Goal: Task Accomplishment & Management: Manage account settings

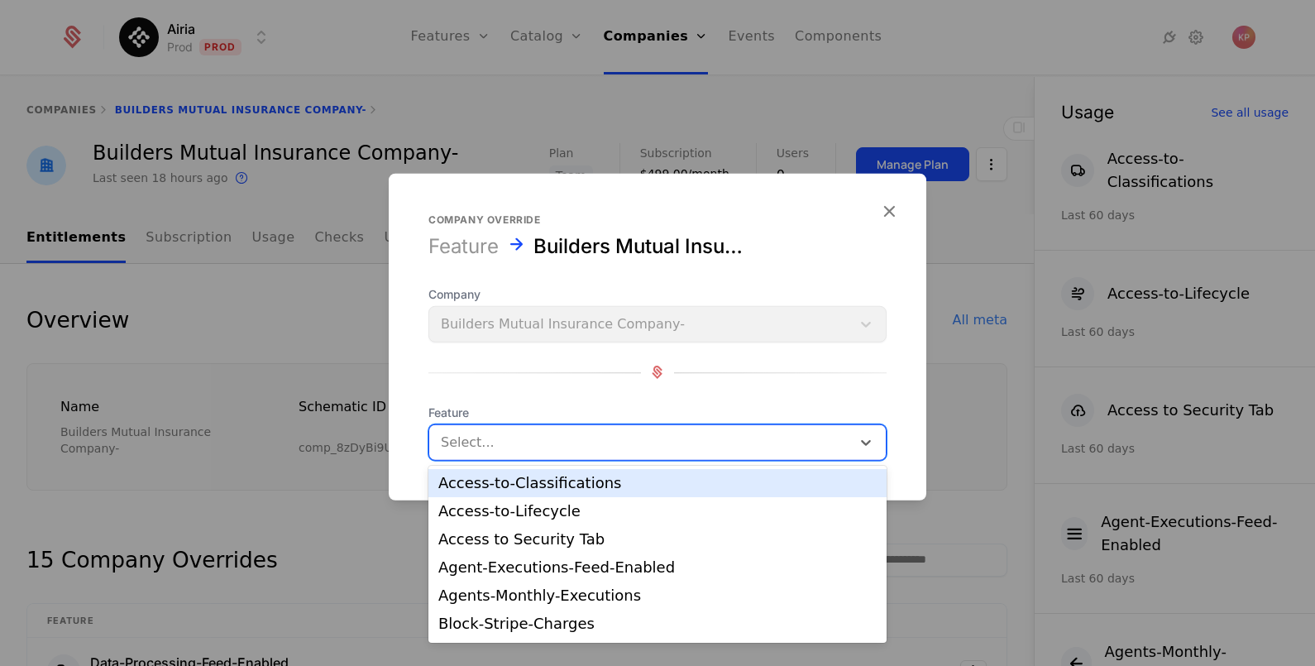
click at [482, 434] on div at bounding box center [640, 441] width 399 height 23
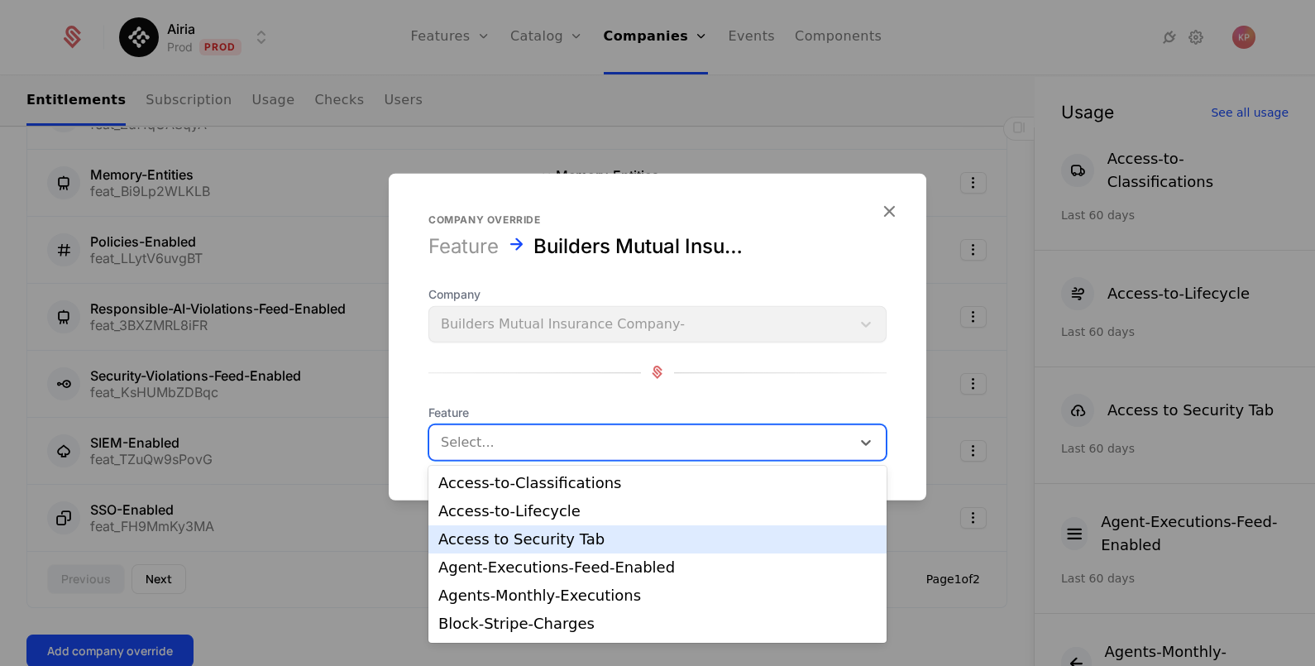
click at [545, 532] on div "Access to Security Tab" at bounding box center [657, 539] width 438 height 15
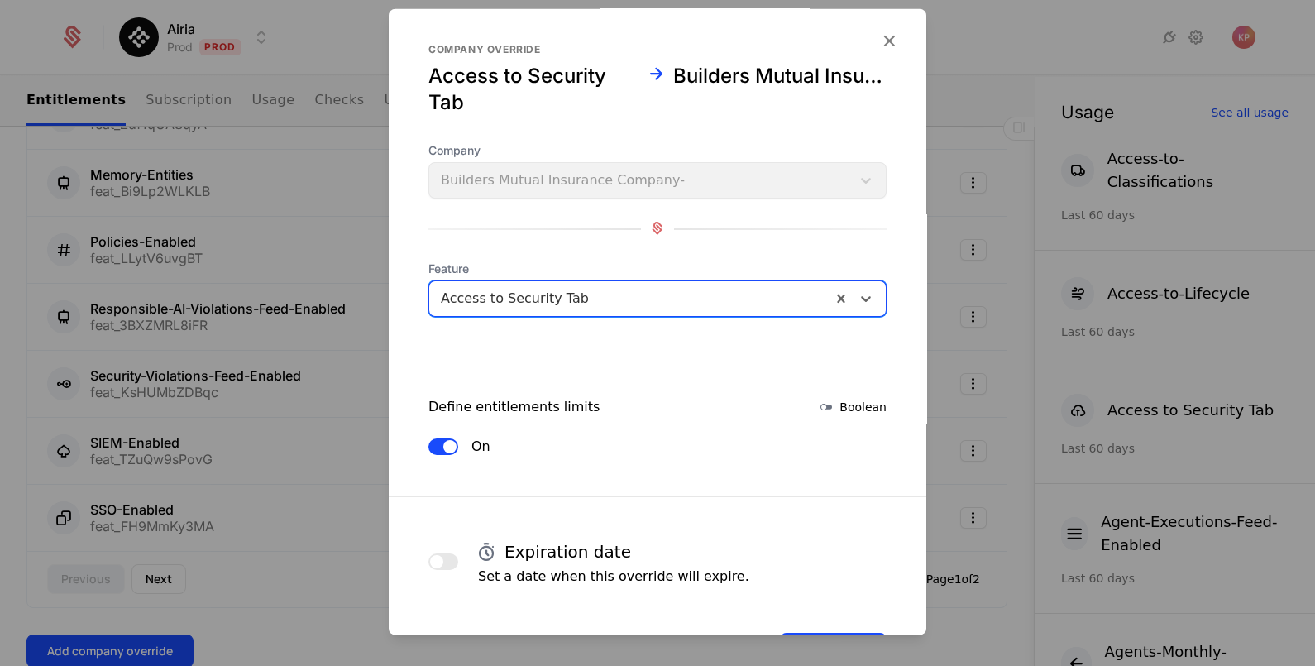
scroll to position [70, 0]
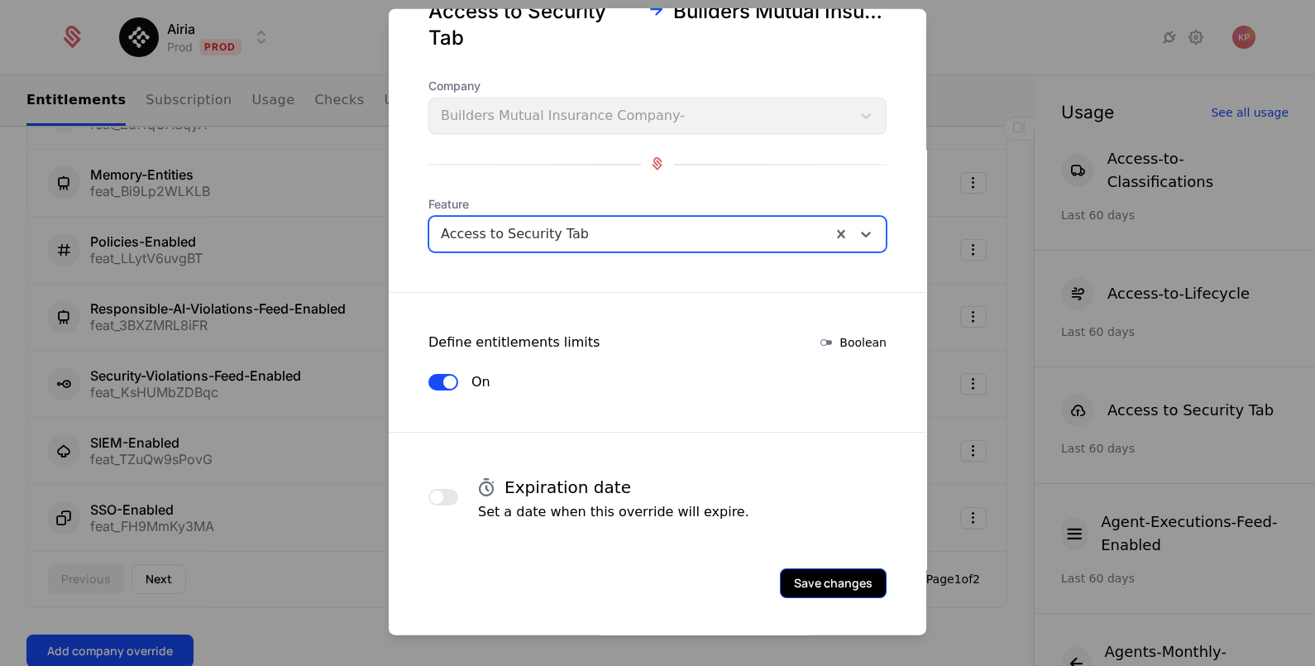
click at [823, 575] on button "Save changes" at bounding box center [833, 582] width 107 height 30
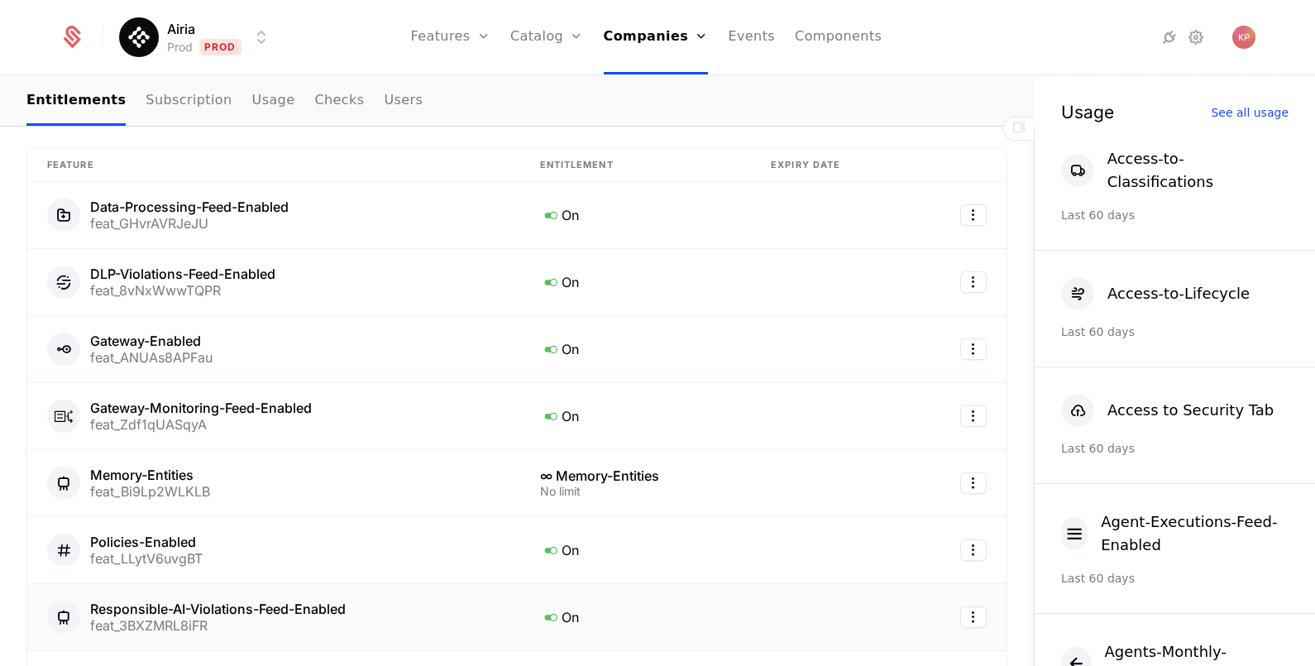
scroll to position [888, 0]
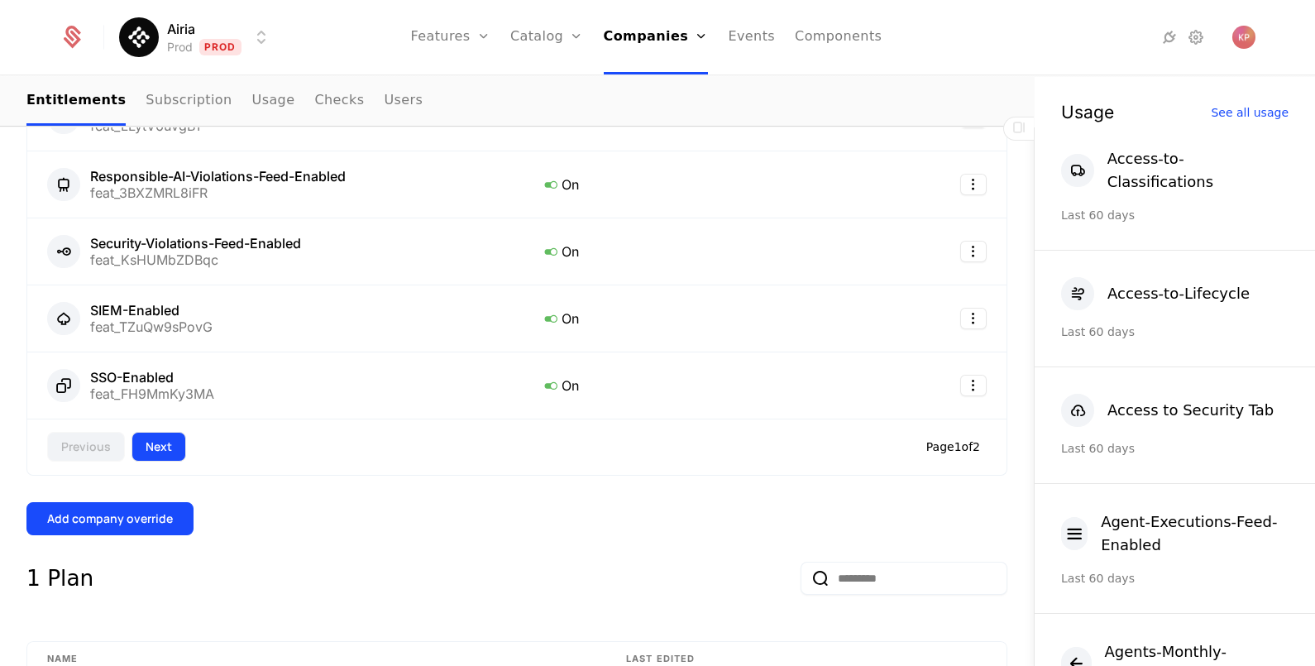
click at [154, 432] on button "Next" at bounding box center [159, 447] width 55 height 30
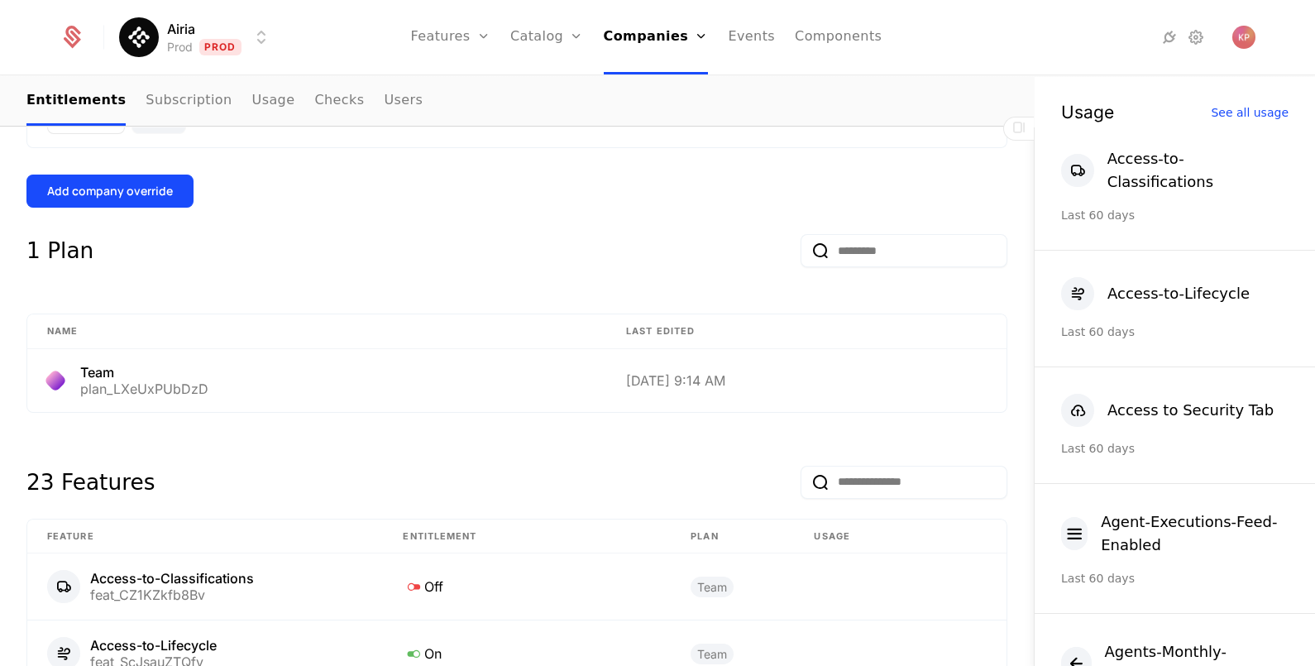
scroll to position [1265, 0]
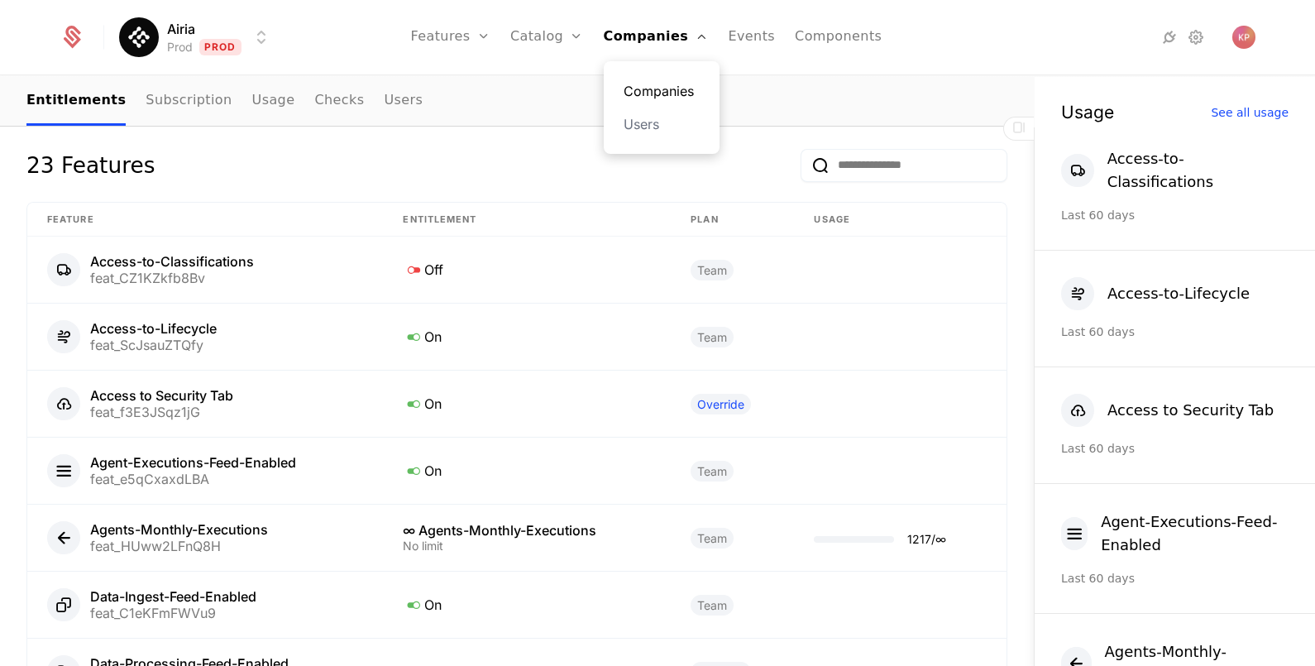
click at [639, 87] on link "Companies" at bounding box center [662, 91] width 76 height 20
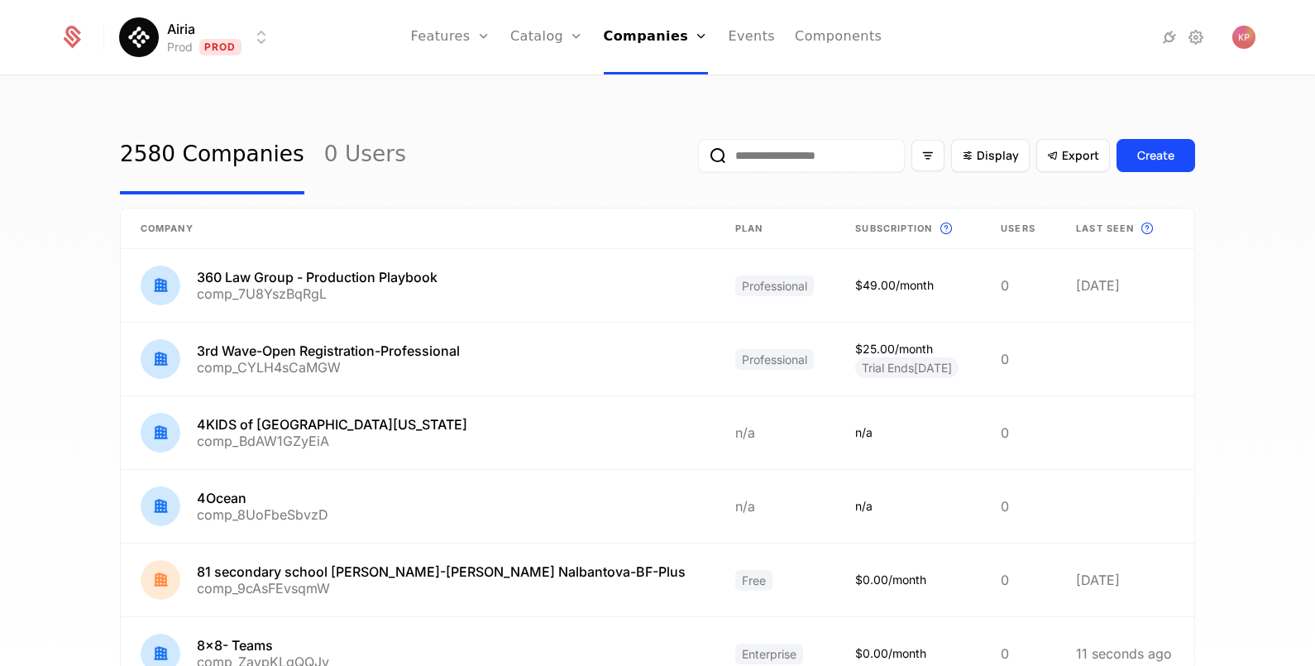
click at [769, 143] on input "email" at bounding box center [801, 155] width 207 height 33
paste input "**********"
type input "**********"
click at [698, 159] on button "submit" at bounding box center [698, 159] width 0 height 0
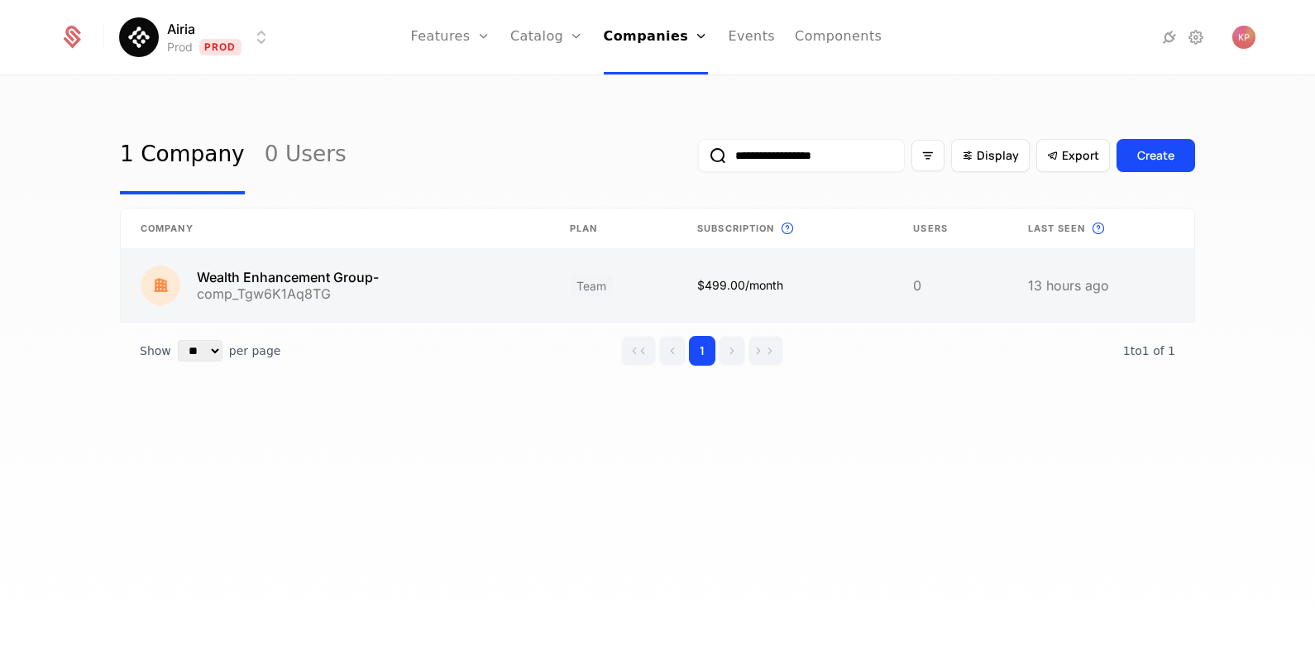
click at [413, 289] on link at bounding box center [335, 285] width 429 height 73
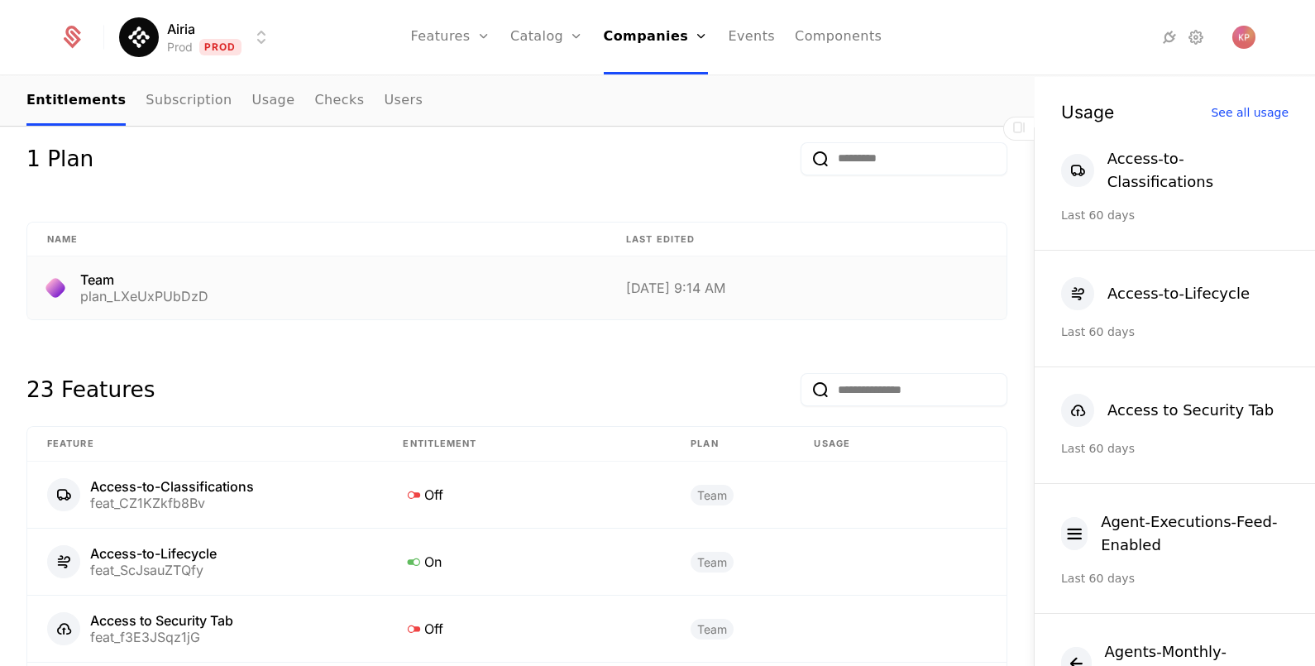
scroll to position [1109, 0]
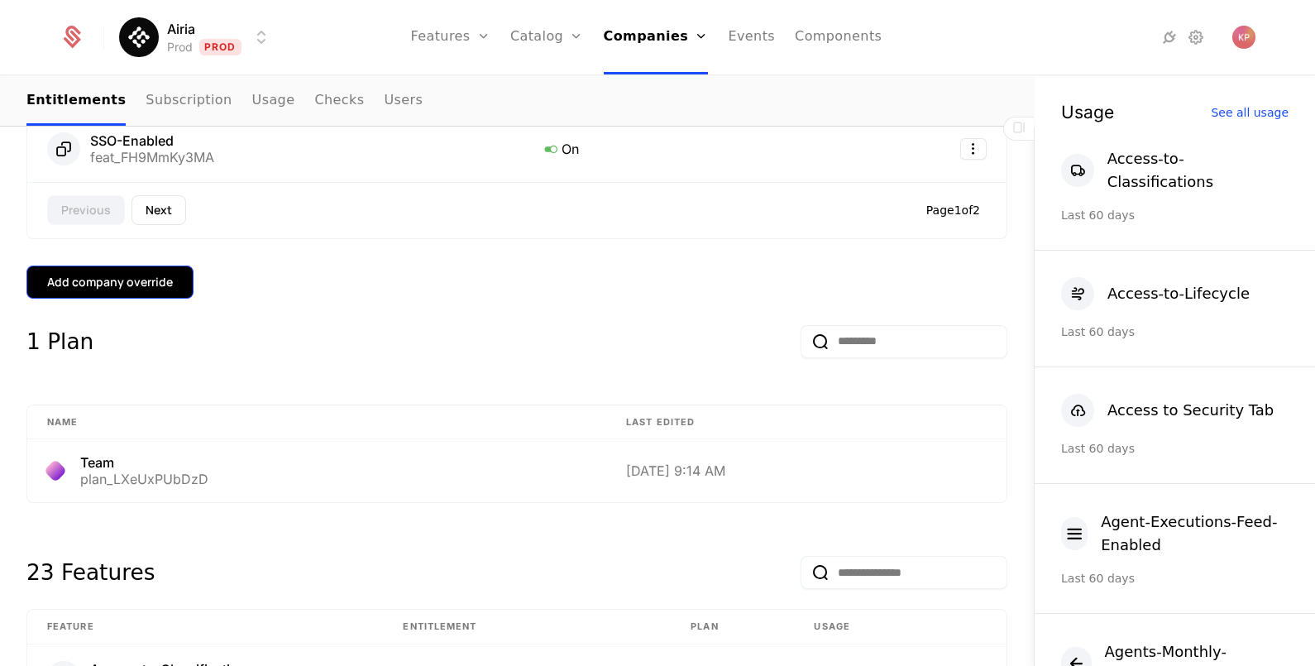
click at [136, 275] on div "Add company override" at bounding box center [110, 282] width 126 height 17
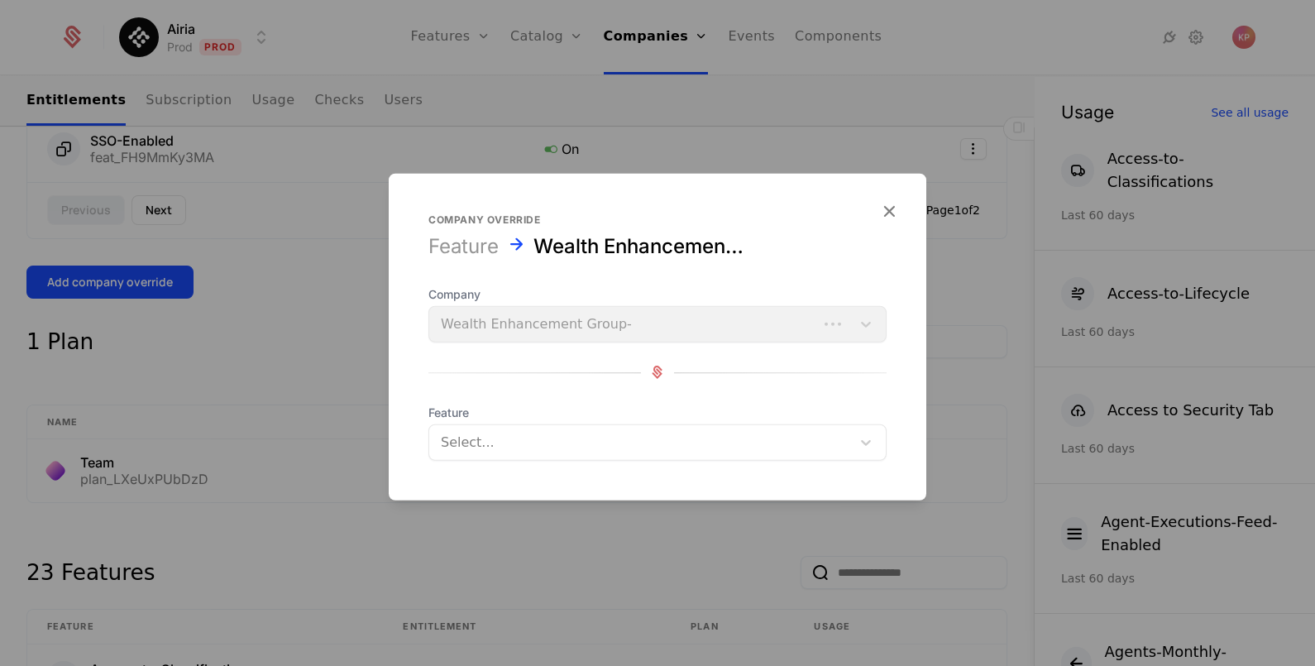
click at [544, 443] on div at bounding box center [640, 441] width 399 height 23
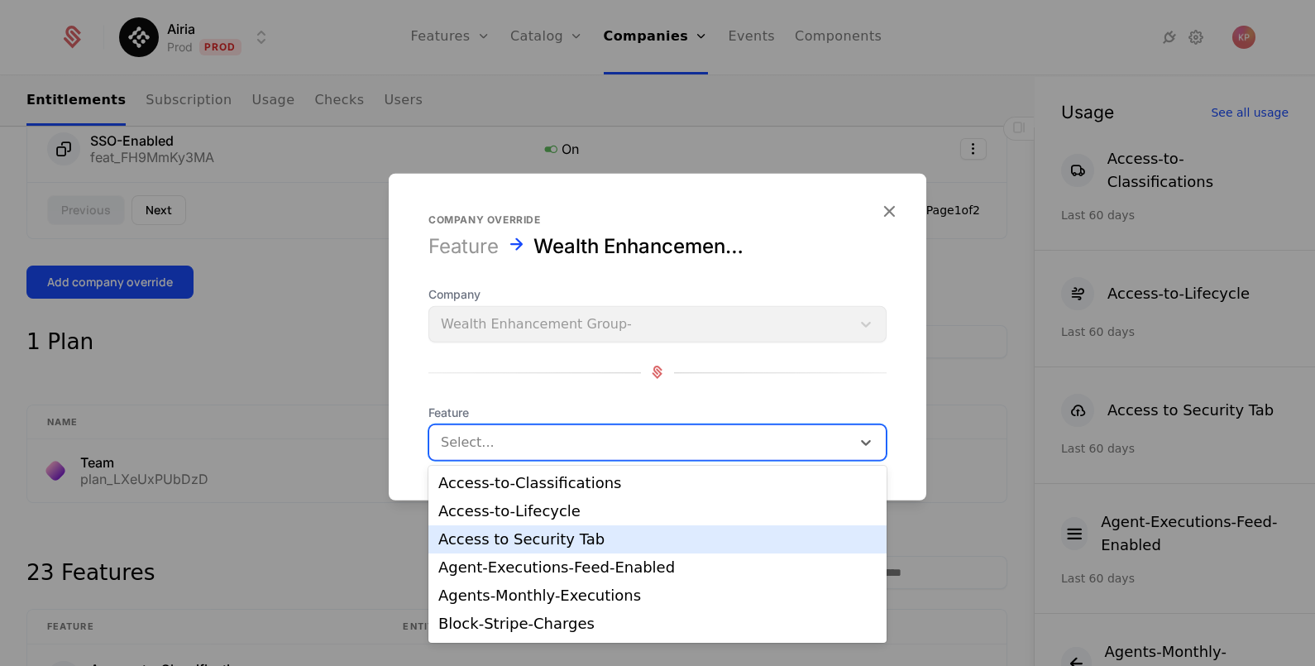
click at [534, 540] on div "Access to Security Tab" at bounding box center [657, 539] width 438 height 15
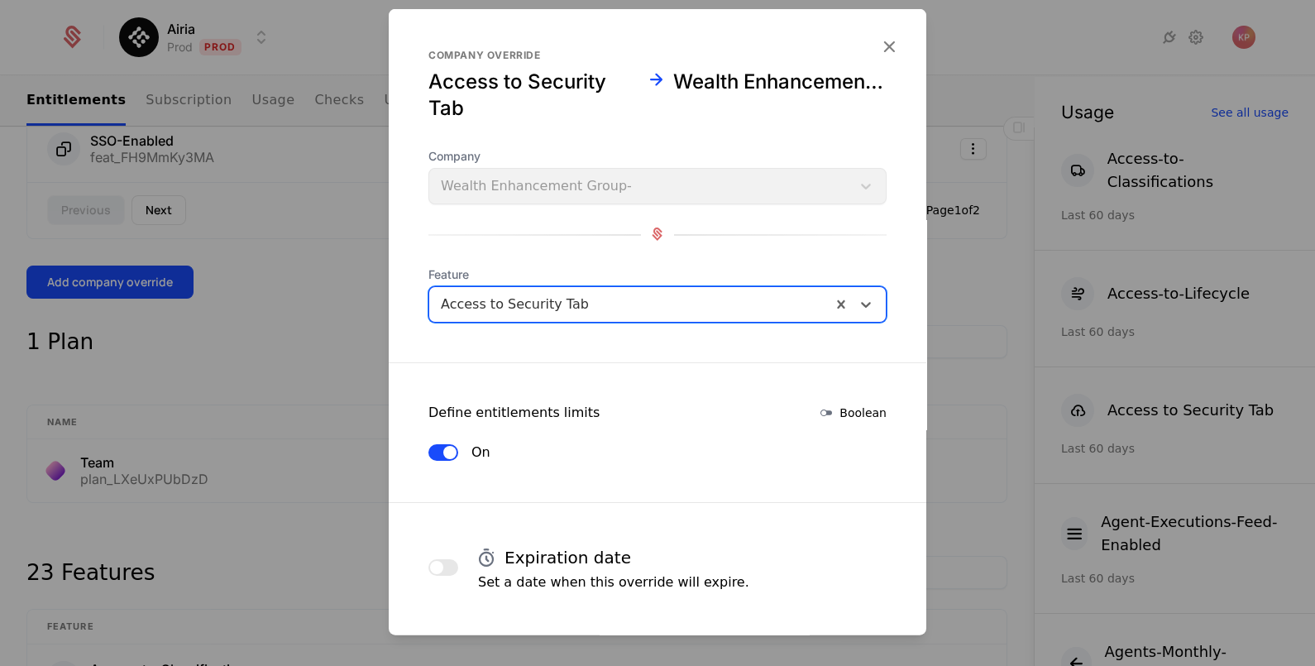
scroll to position [70, 0]
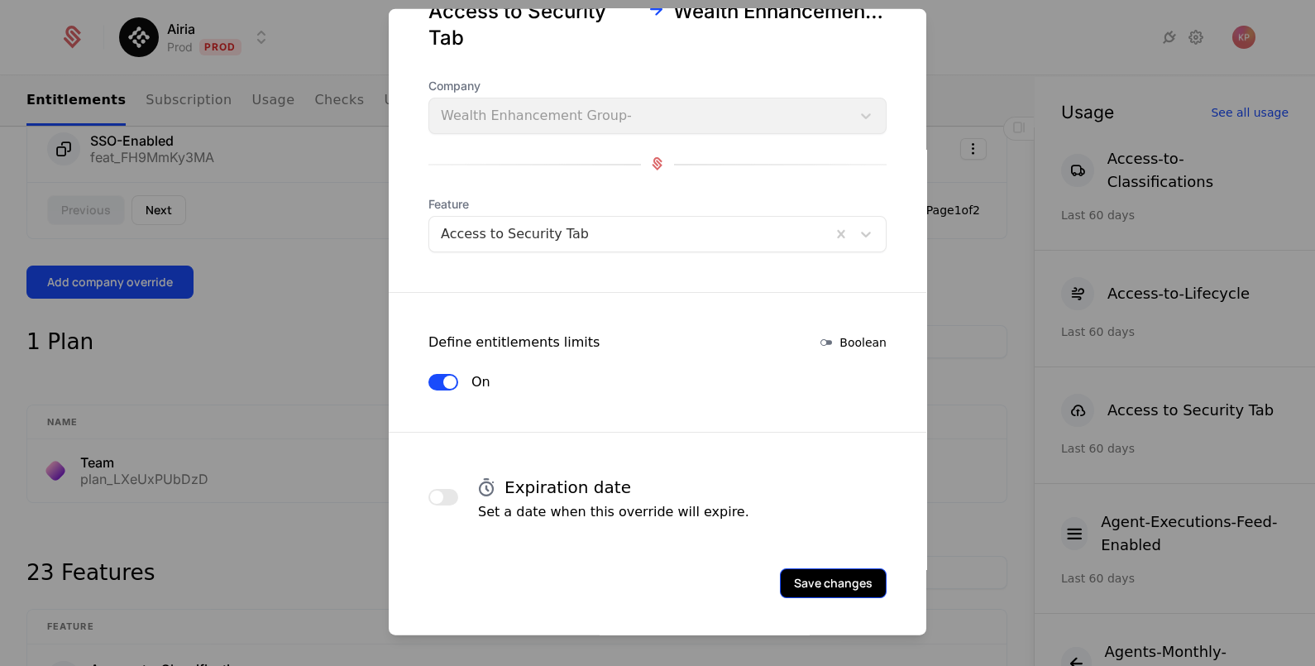
click at [823, 581] on button "Save changes" at bounding box center [833, 582] width 107 height 30
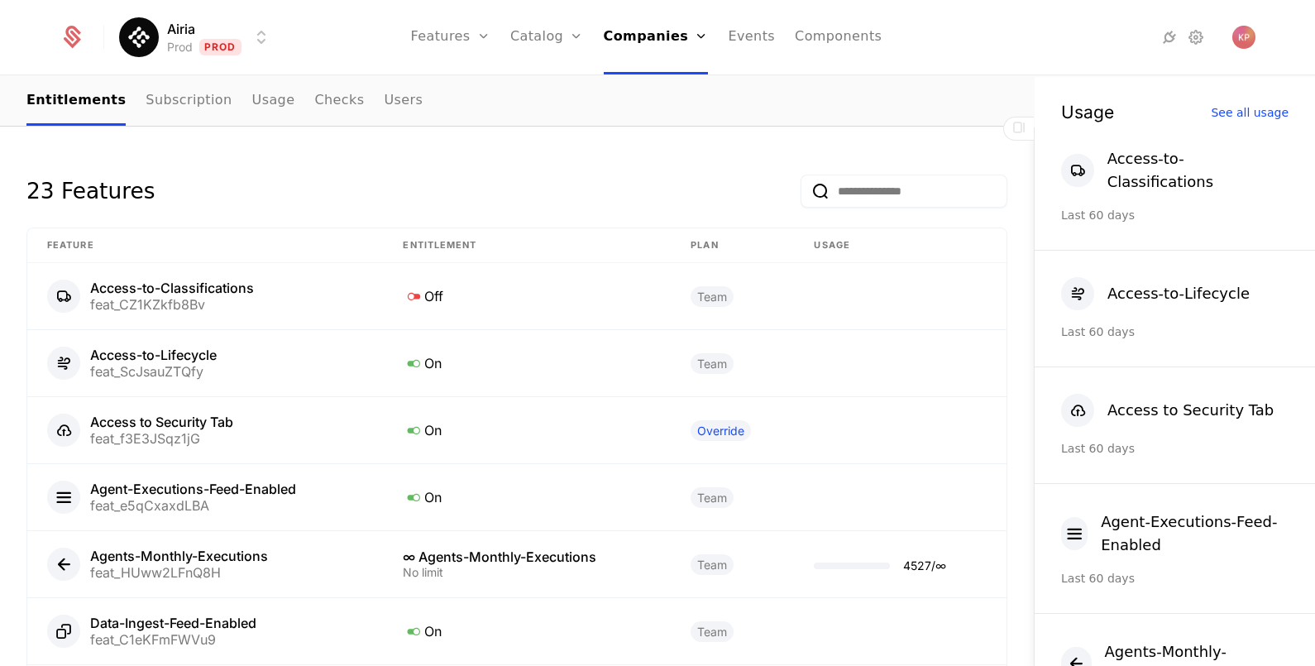
scroll to position [1492, 0]
click at [652, 95] on link "Companies" at bounding box center [662, 91] width 76 height 20
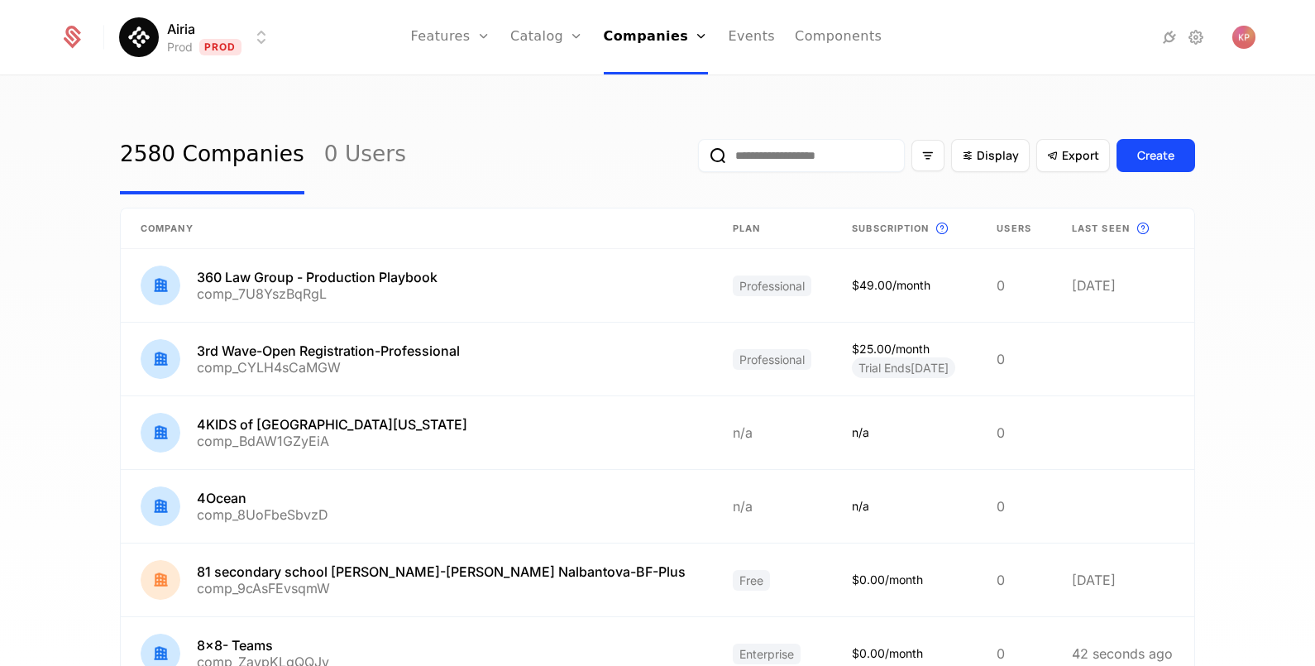
click at [835, 168] on input "email" at bounding box center [801, 155] width 207 height 33
paste input "**********"
type input "**********"
click at [698, 159] on button "submit" at bounding box center [698, 159] width 0 height 0
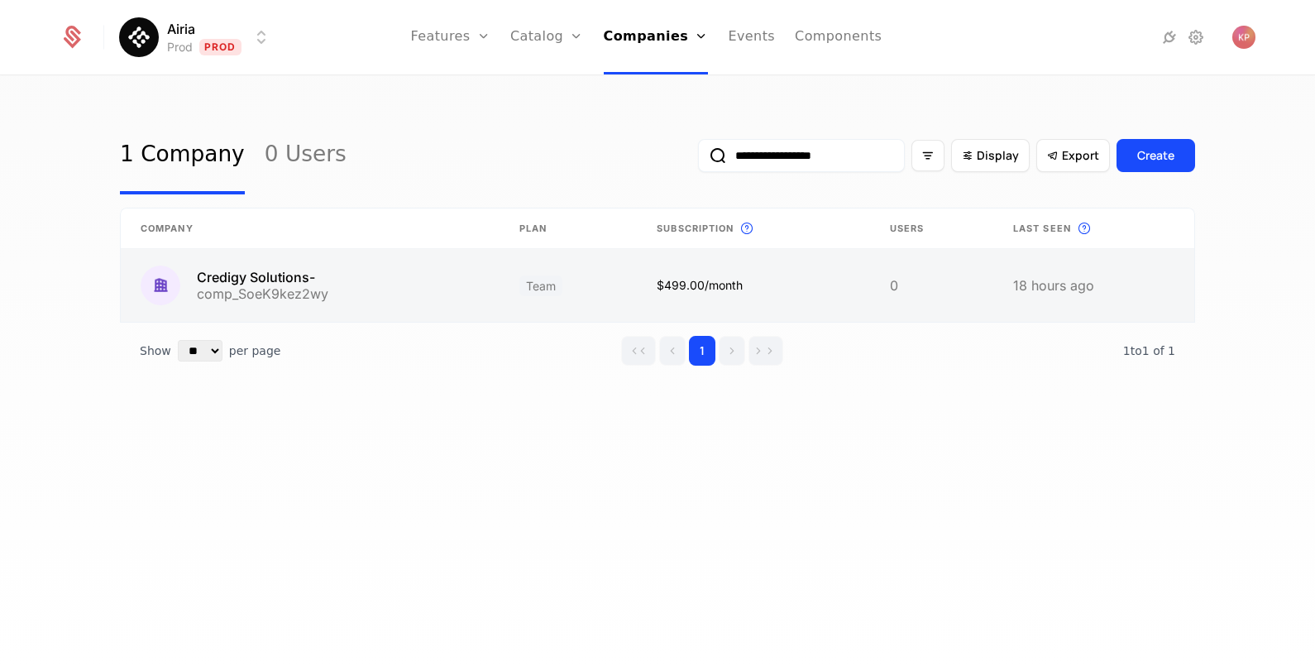
click at [368, 286] on link at bounding box center [310, 285] width 379 height 73
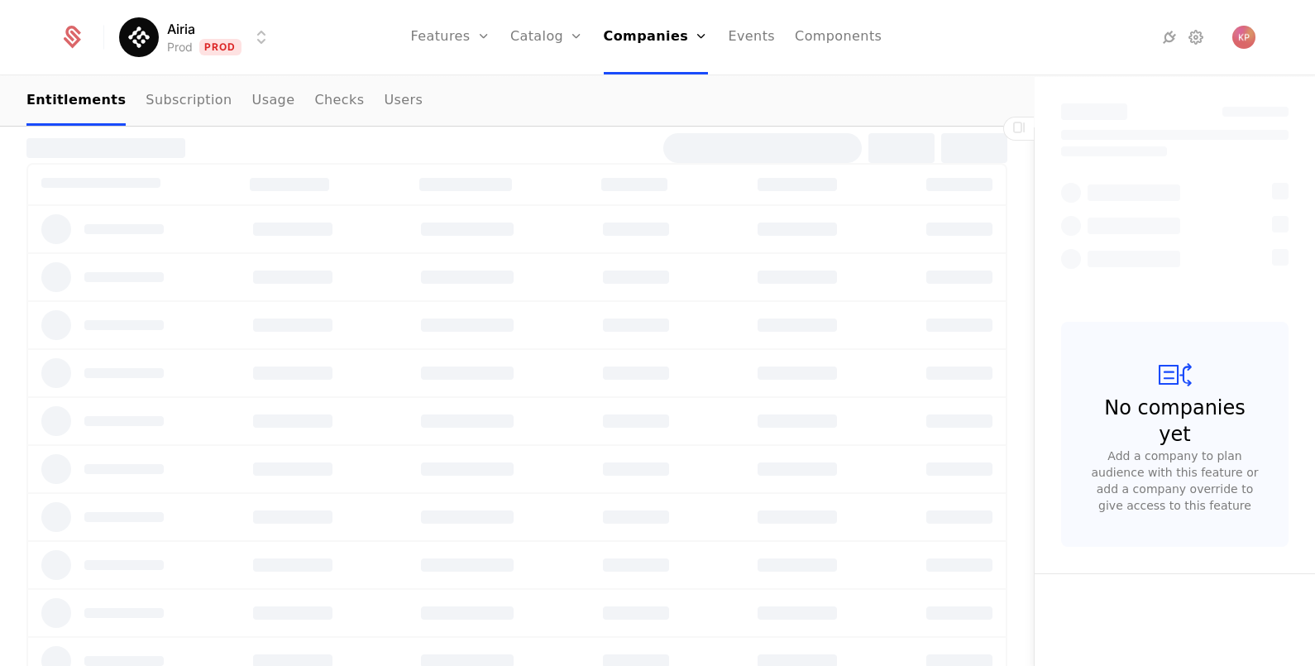
scroll to position [792, 0]
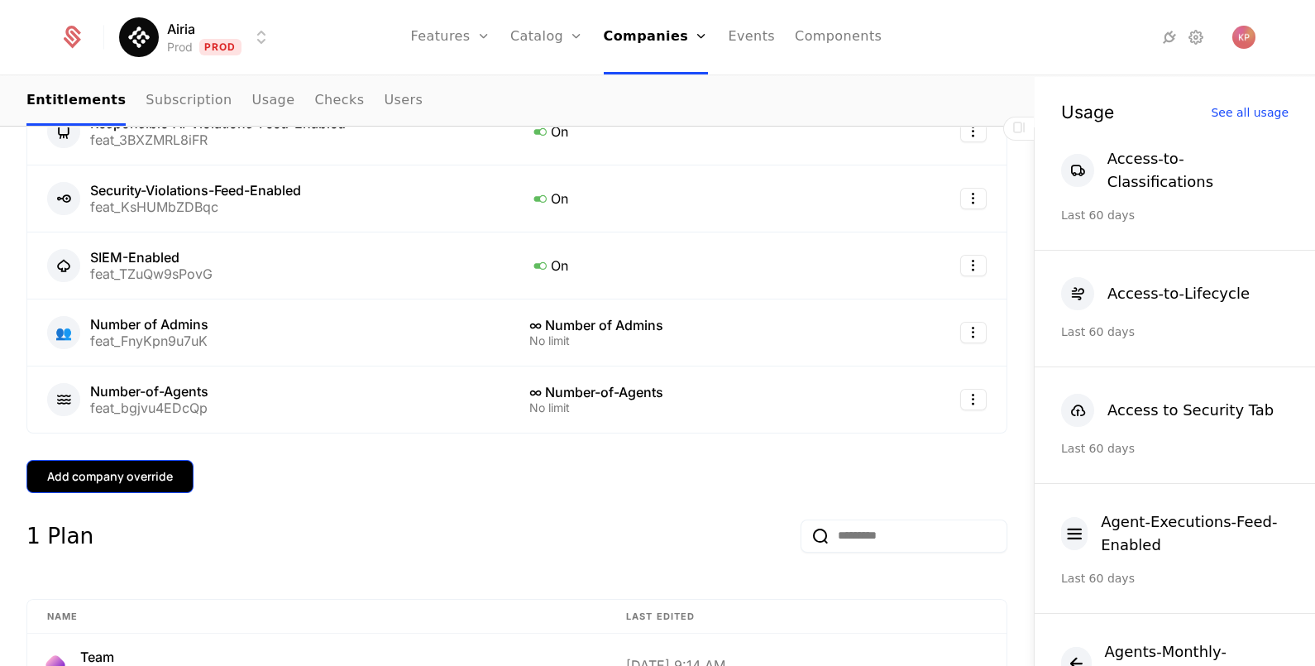
click at [143, 468] on div "Add company override" at bounding box center [110, 476] width 126 height 17
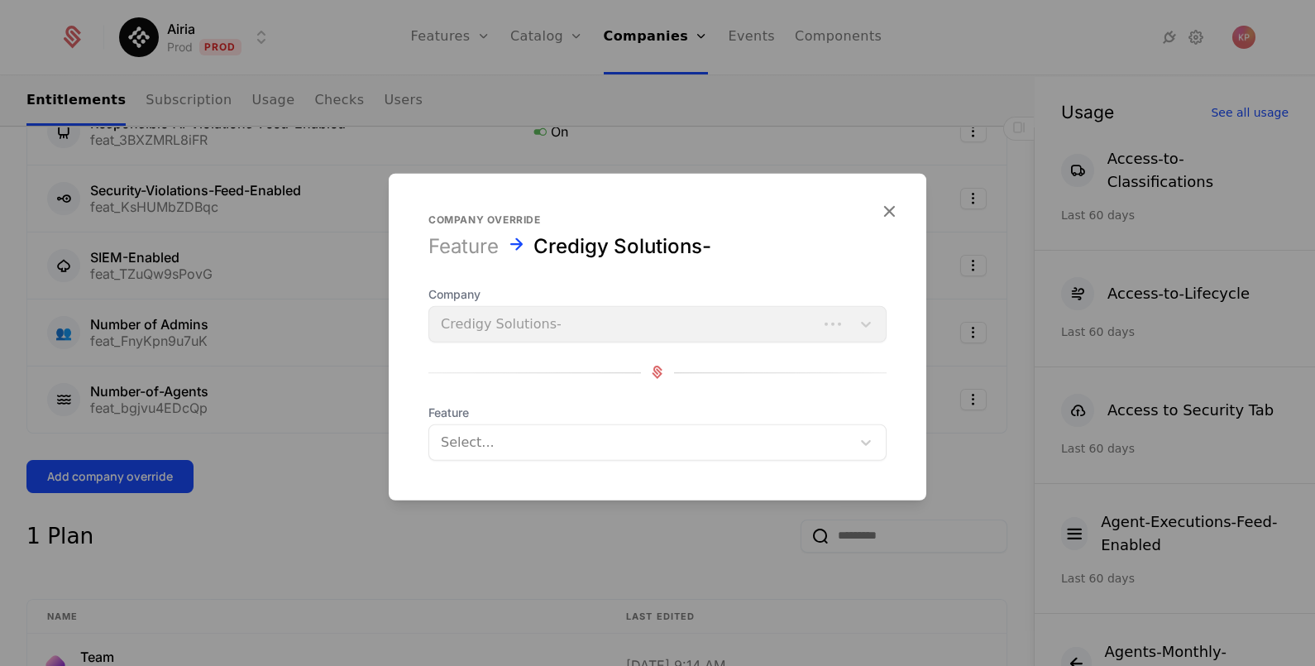
click at [574, 443] on div at bounding box center [640, 441] width 399 height 23
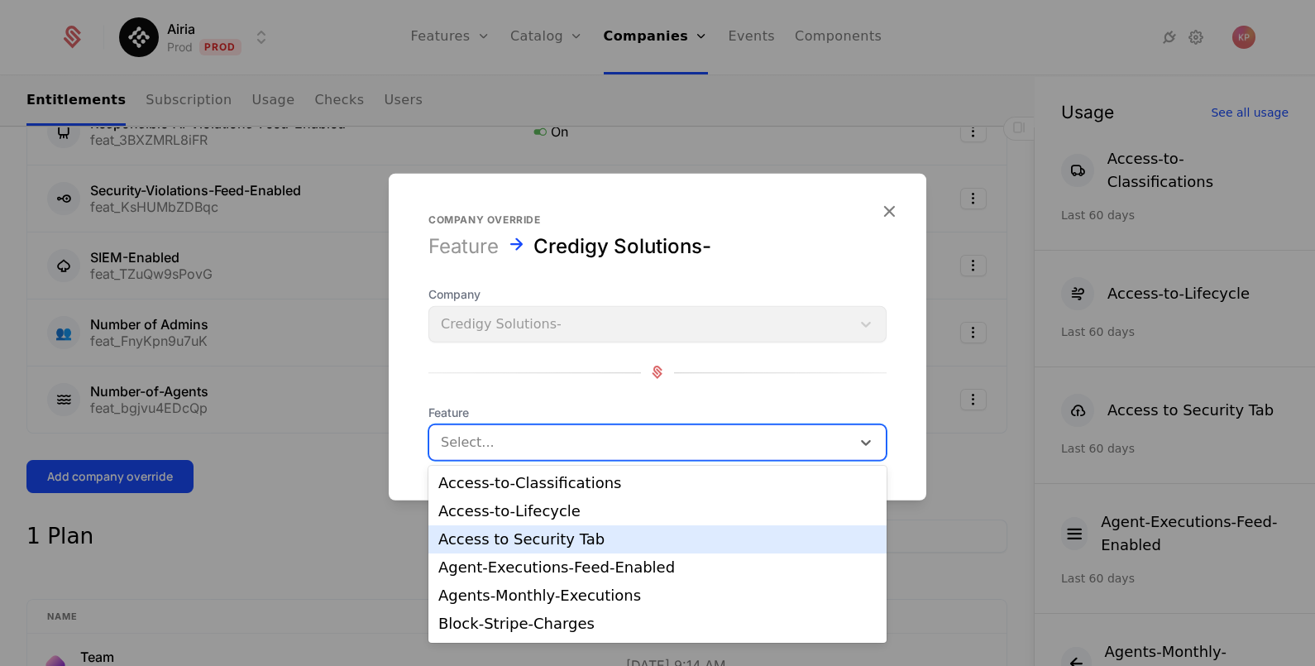
click at [562, 542] on div "Access to Security Tab" at bounding box center [657, 539] width 438 height 15
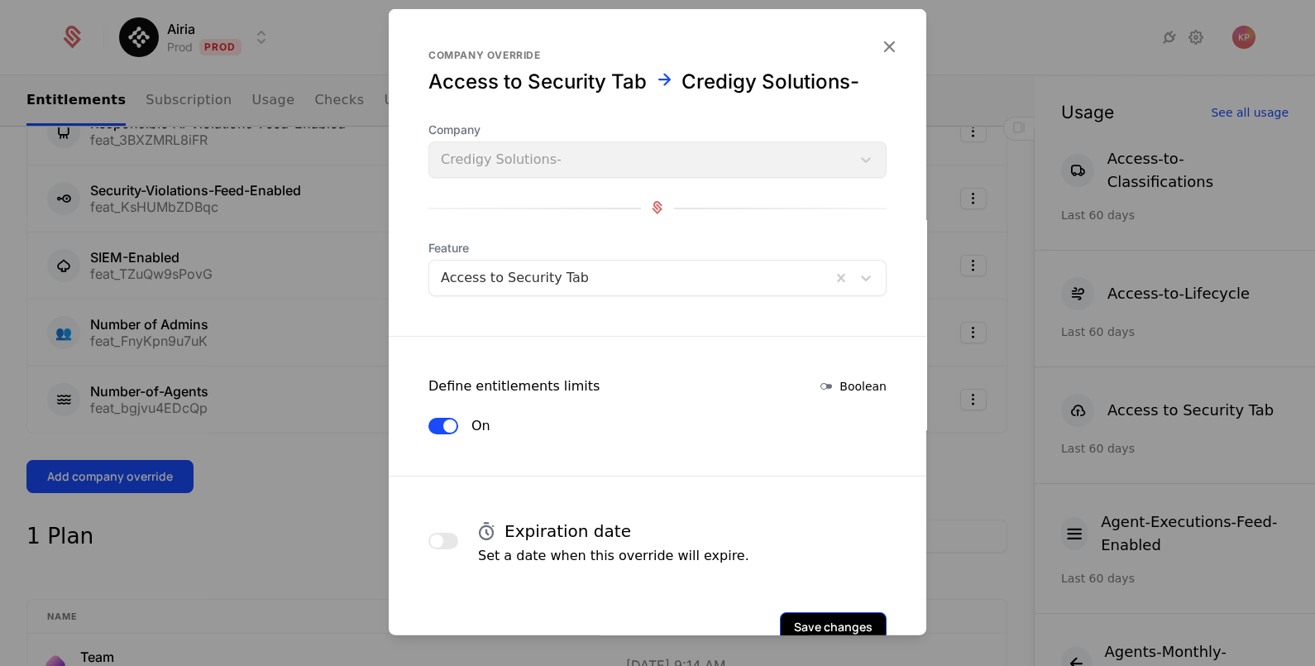
click at [826, 618] on button "Save changes" at bounding box center [833, 626] width 107 height 30
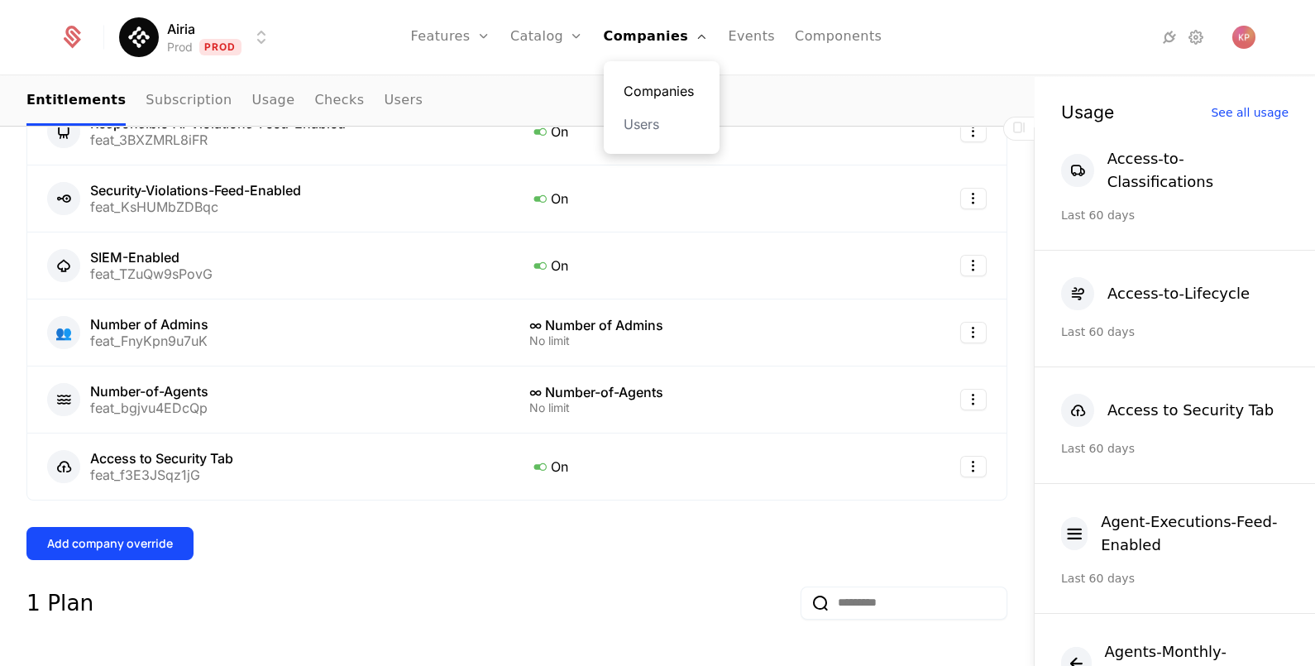
click at [644, 87] on link "Companies" at bounding box center [662, 91] width 76 height 20
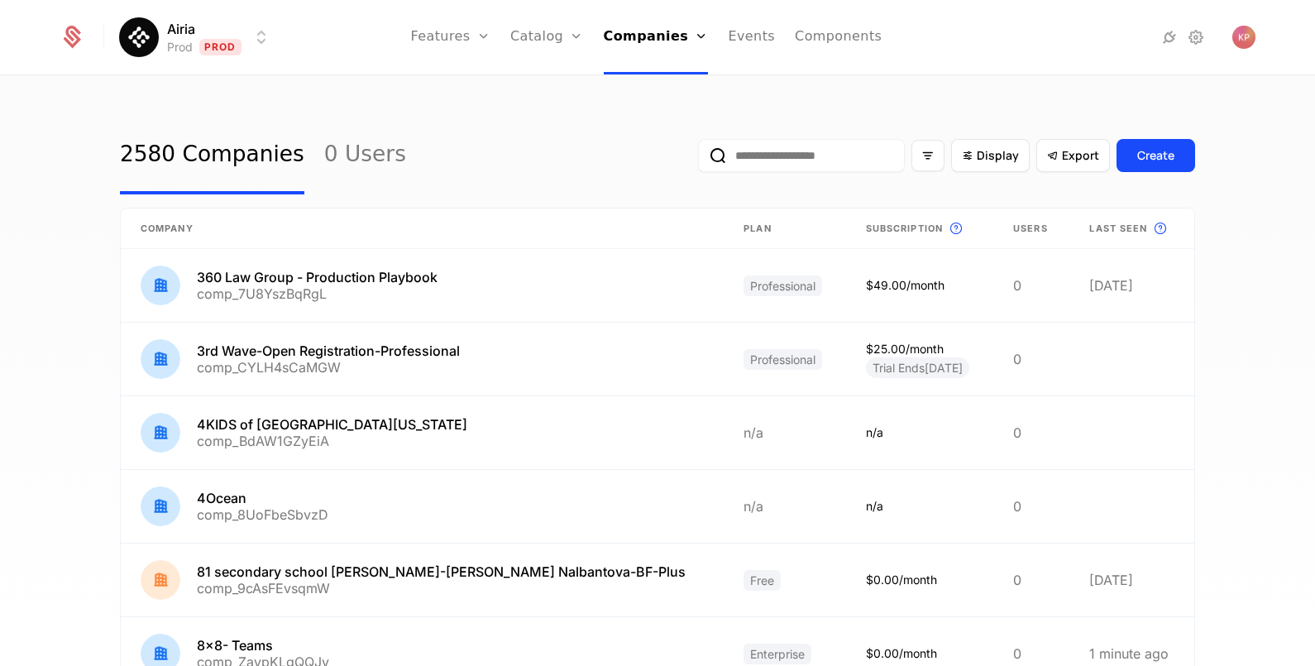
click at [760, 149] on input "email" at bounding box center [801, 155] width 207 height 33
paste input "**********"
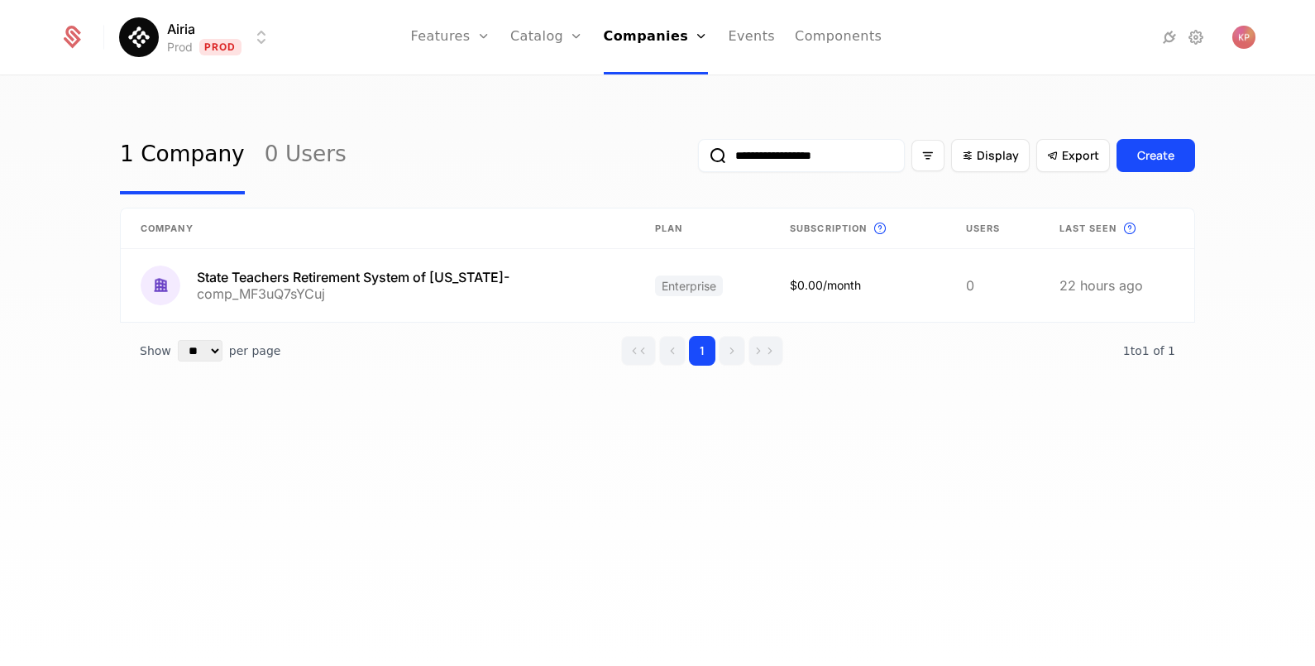
type input "**********"
click at [698, 159] on button "submit" at bounding box center [698, 159] width 0 height 0
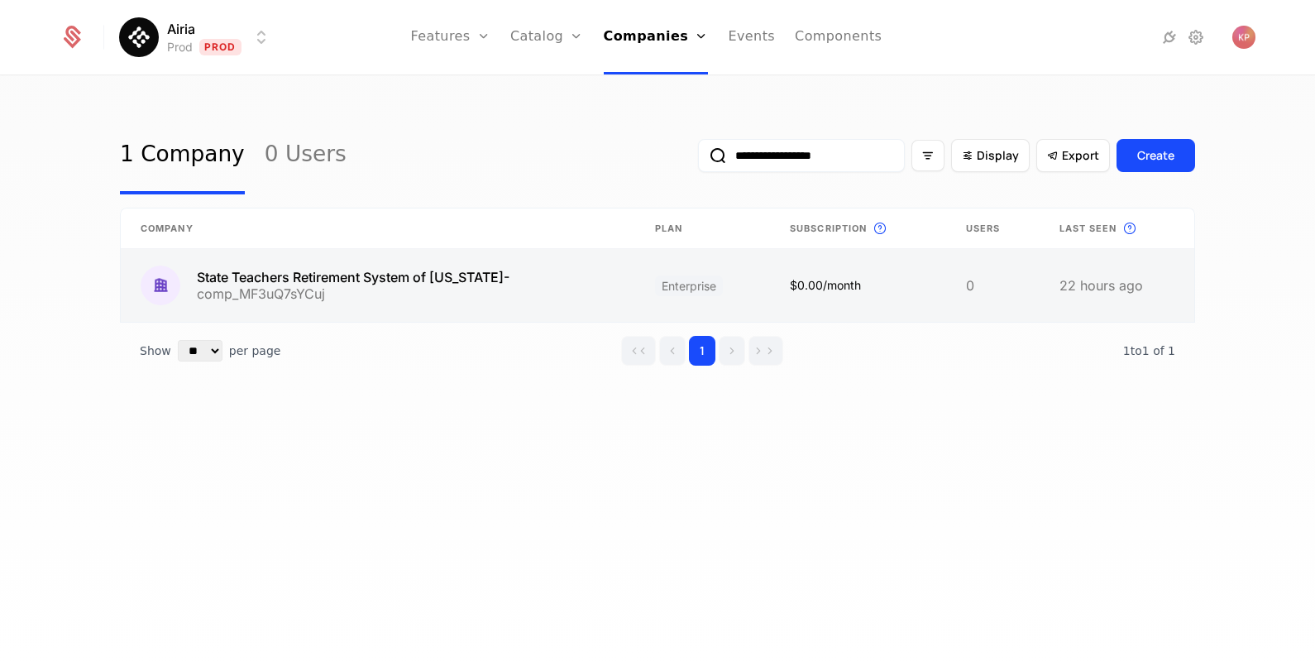
click at [439, 274] on link at bounding box center [378, 285] width 515 height 73
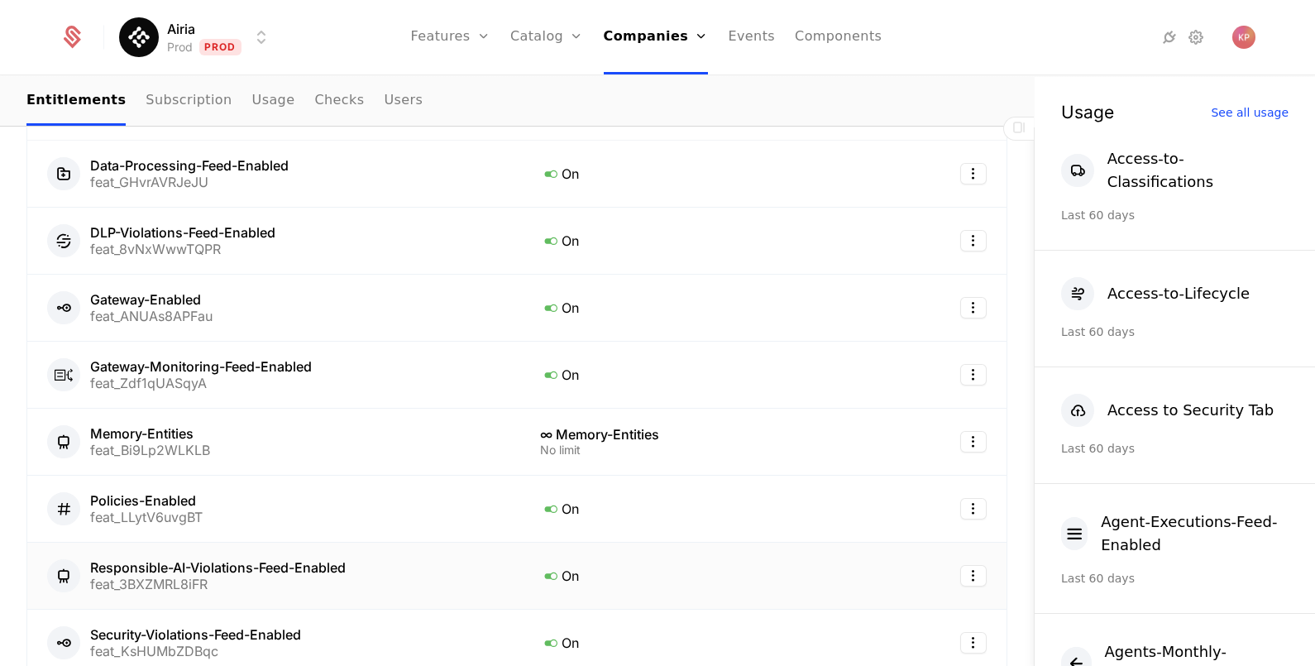
scroll to position [826, 0]
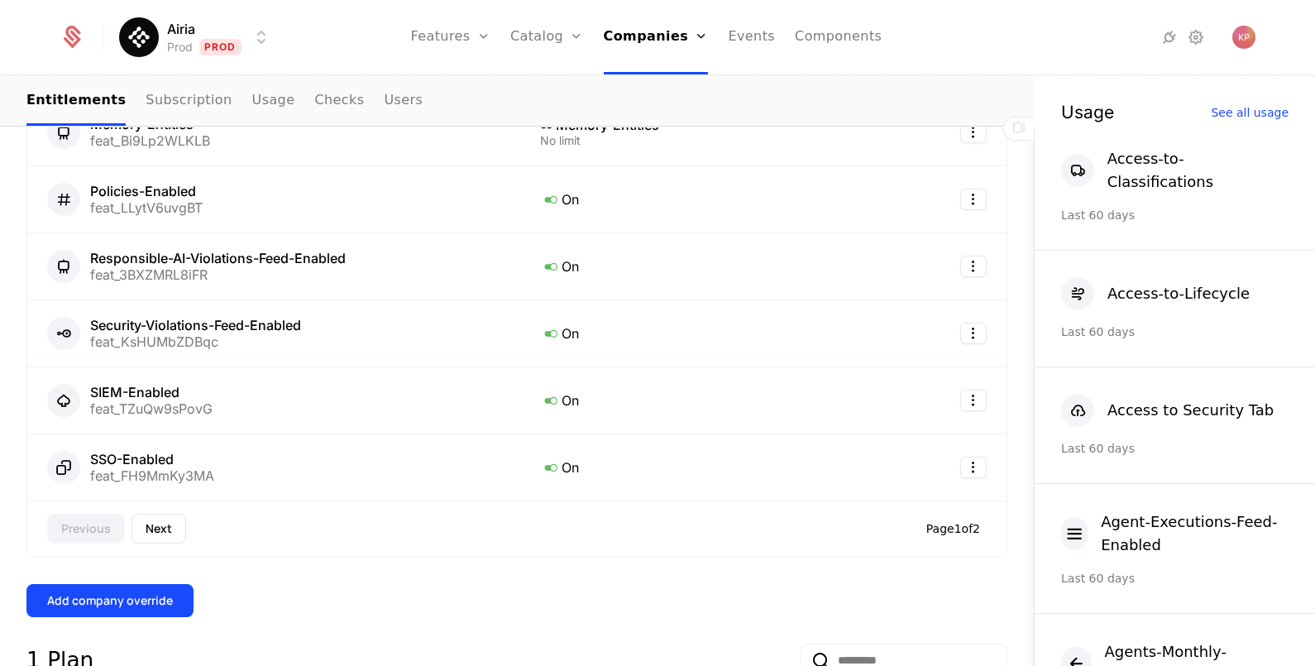
click at [127, 596] on div "Overview All meta Name State Teachers Retirement System of [US_STATE]- Schemati…" at bounding box center [516, 619] width 981 height 2245
click at [130, 586] on button "Add company override" at bounding box center [109, 600] width 167 height 33
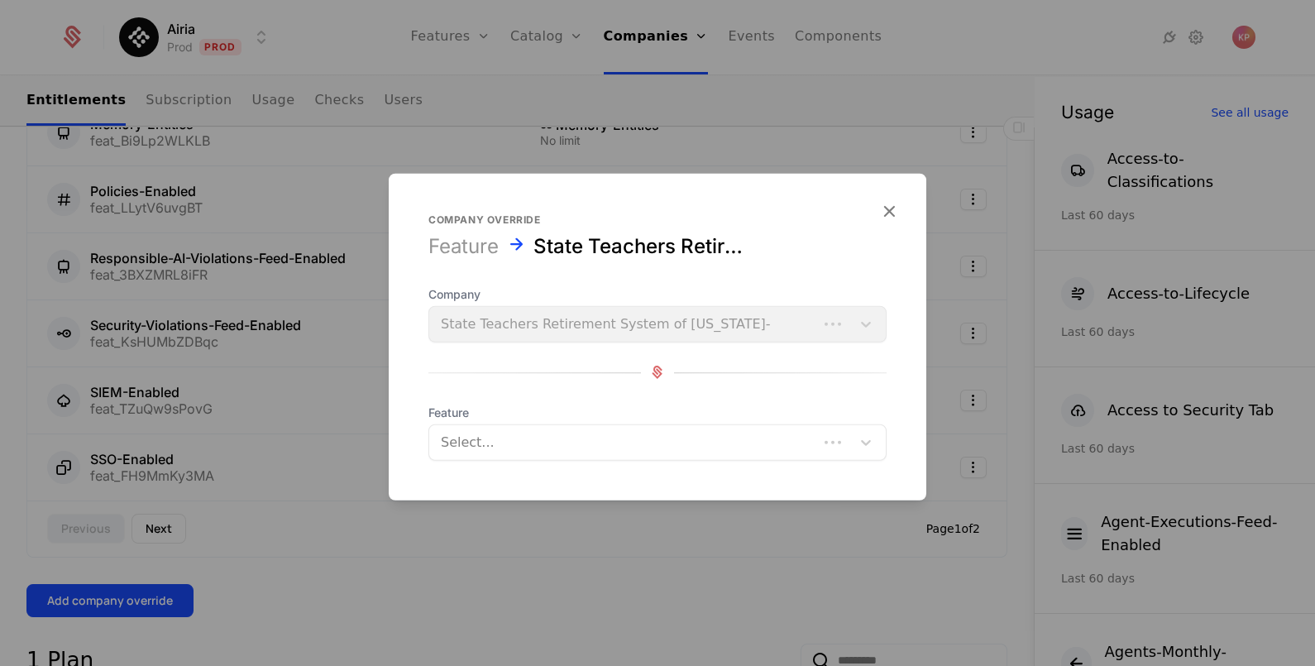
click at [515, 446] on div at bounding box center [624, 441] width 366 height 23
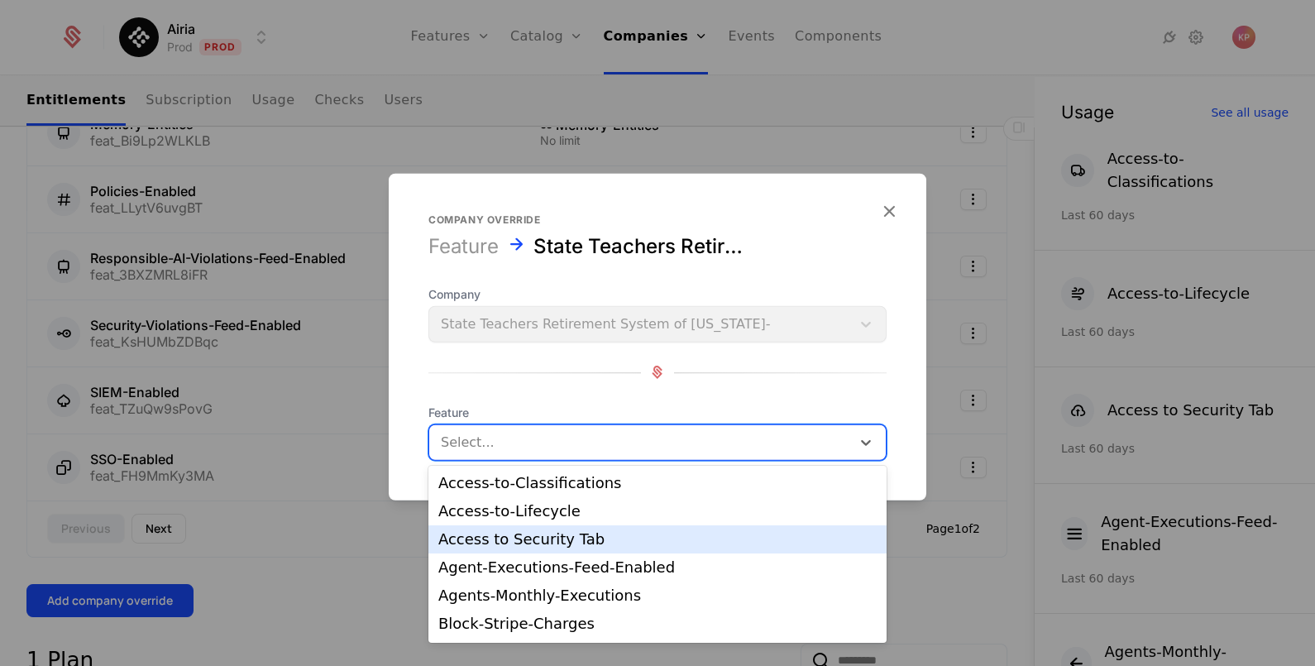
click at [538, 543] on div "Access to Security Tab" at bounding box center [657, 539] width 438 height 15
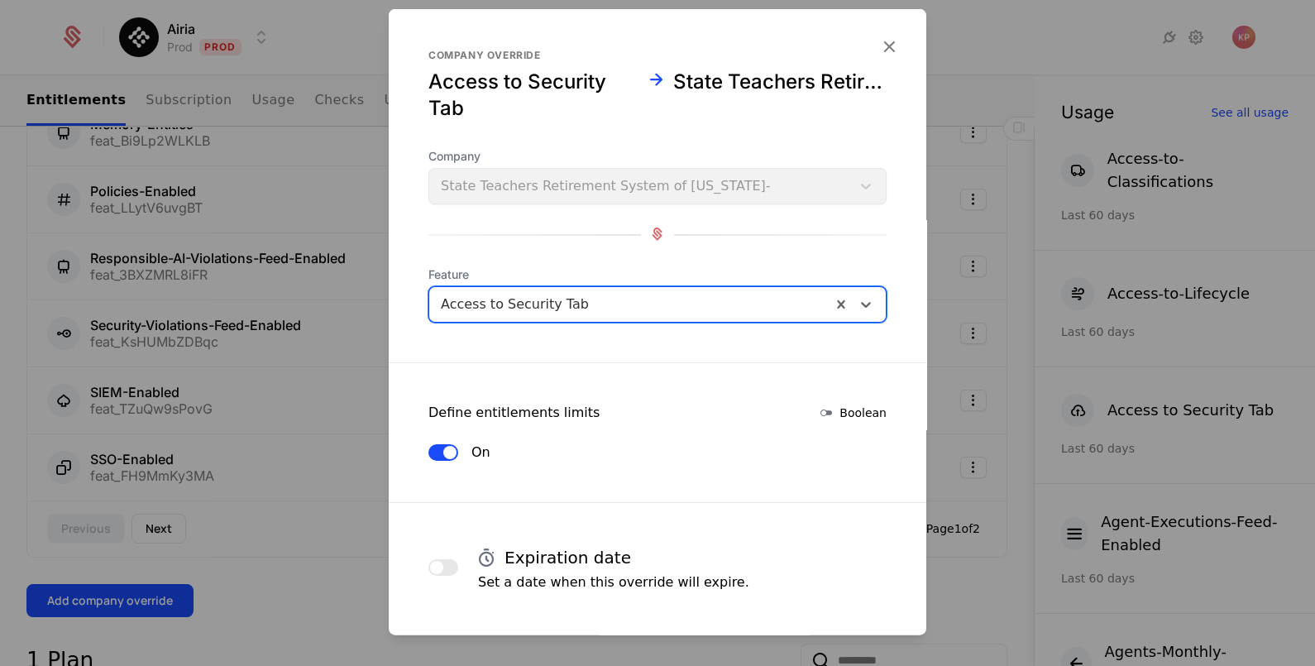
scroll to position [70, 0]
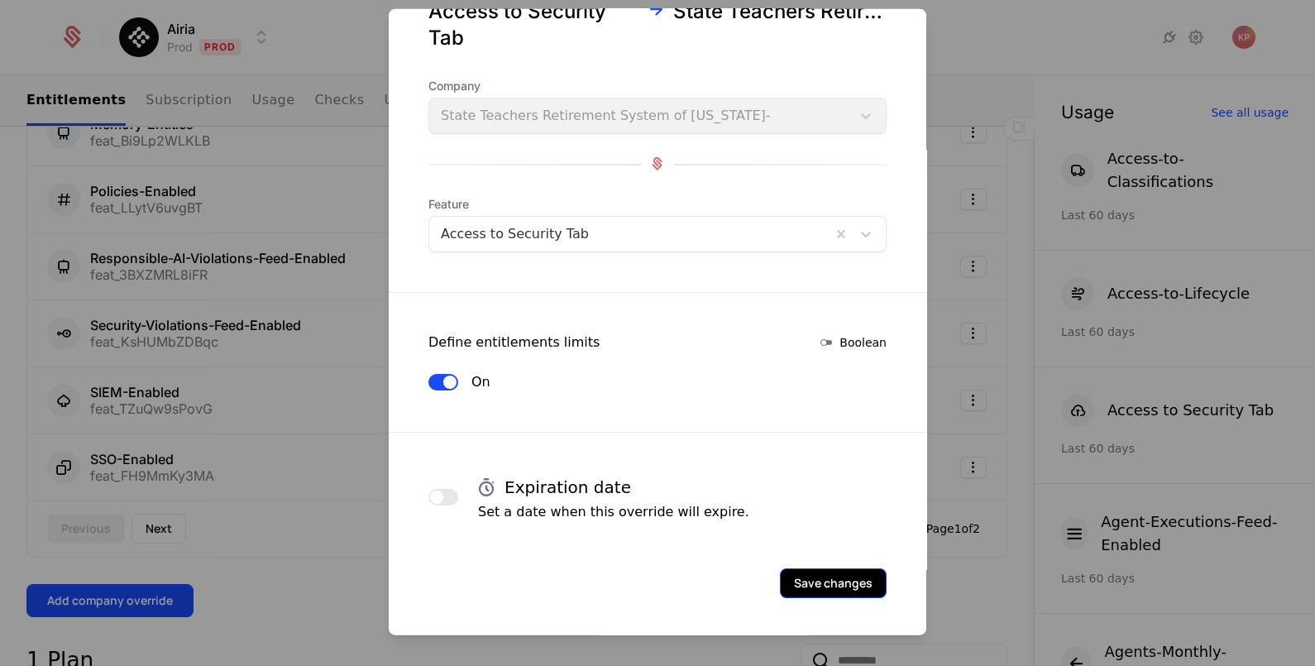
click at [842, 571] on button "Save changes" at bounding box center [833, 582] width 107 height 30
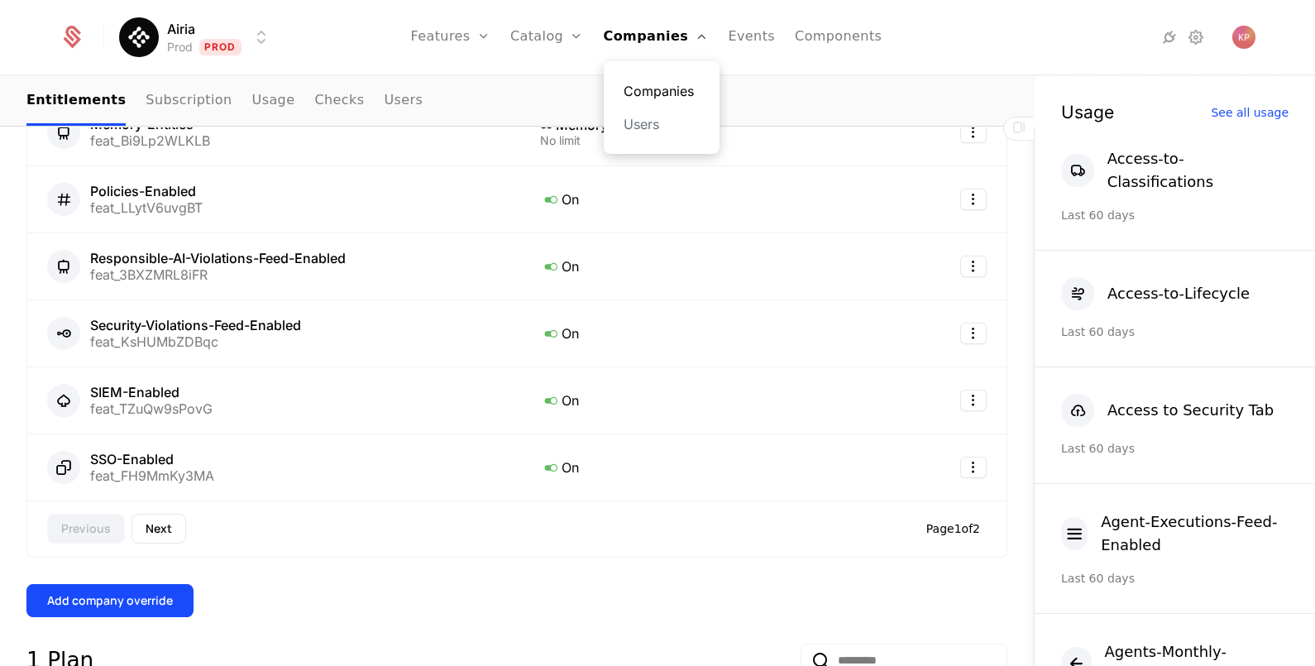
click at [657, 84] on link "Companies" at bounding box center [662, 91] width 76 height 20
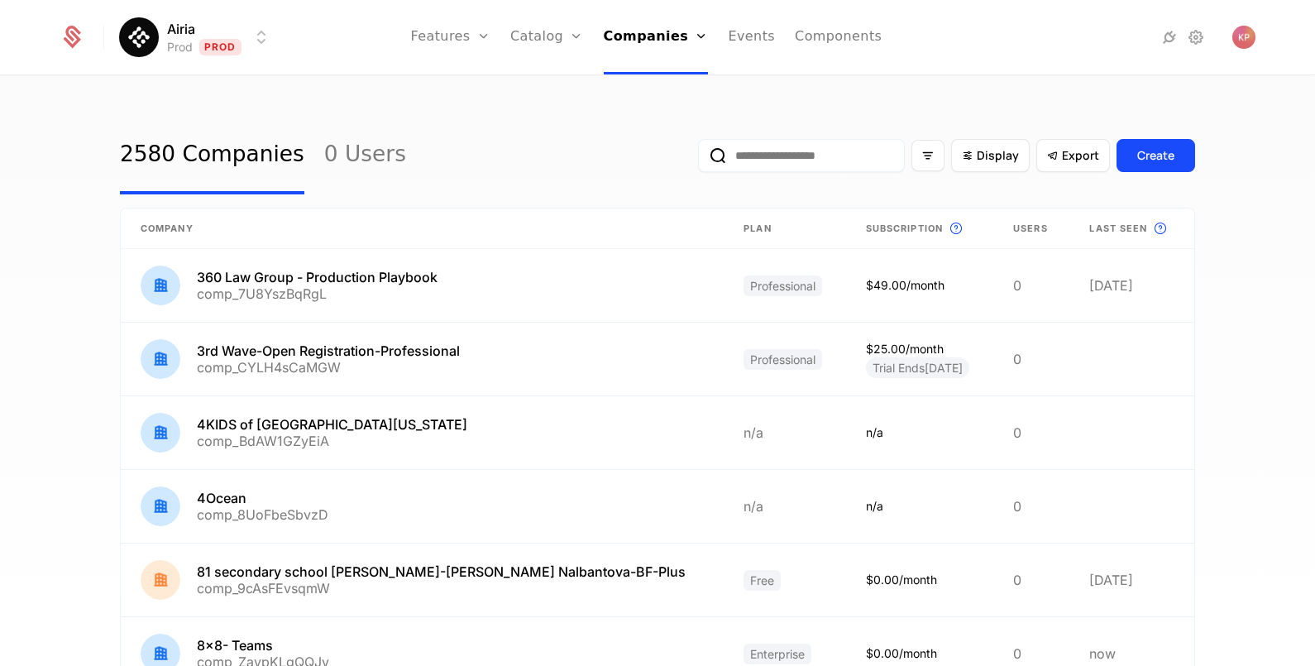
click at [833, 143] on input "email" at bounding box center [801, 155] width 207 height 33
paste input "**********"
type input "**********"
click at [698, 159] on button "submit" at bounding box center [698, 159] width 0 height 0
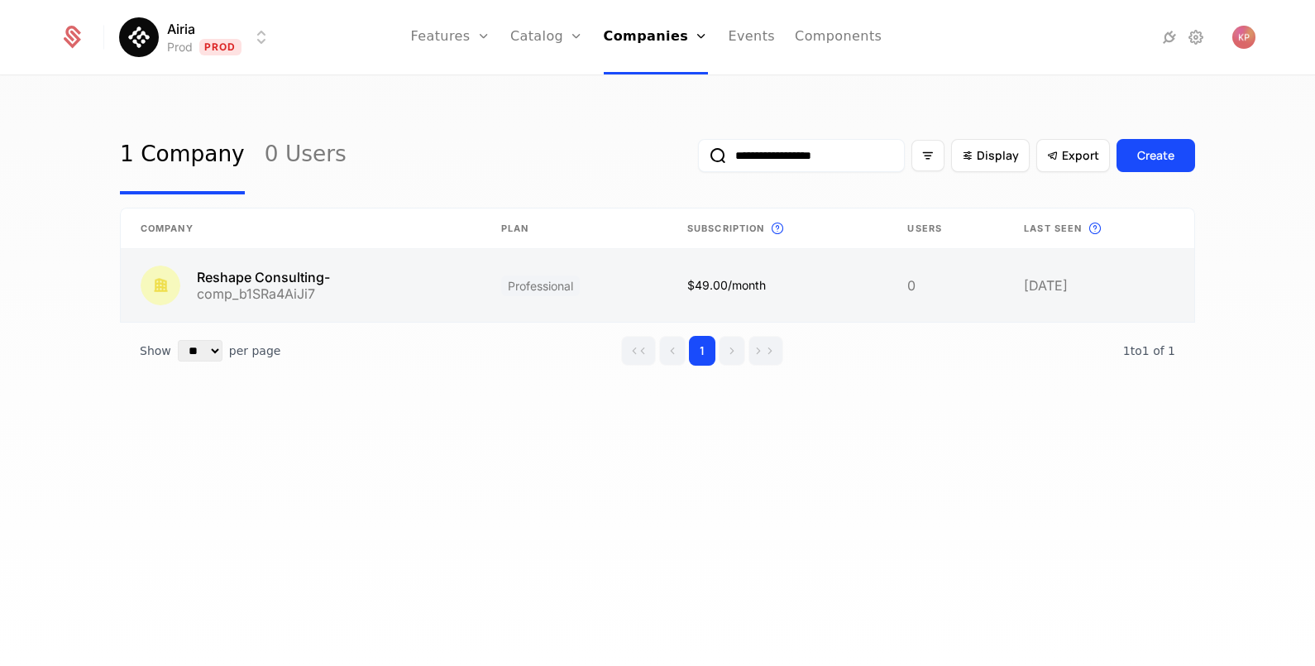
click at [405, 271] on link at bounding box center [301, 285] width 361 height 73
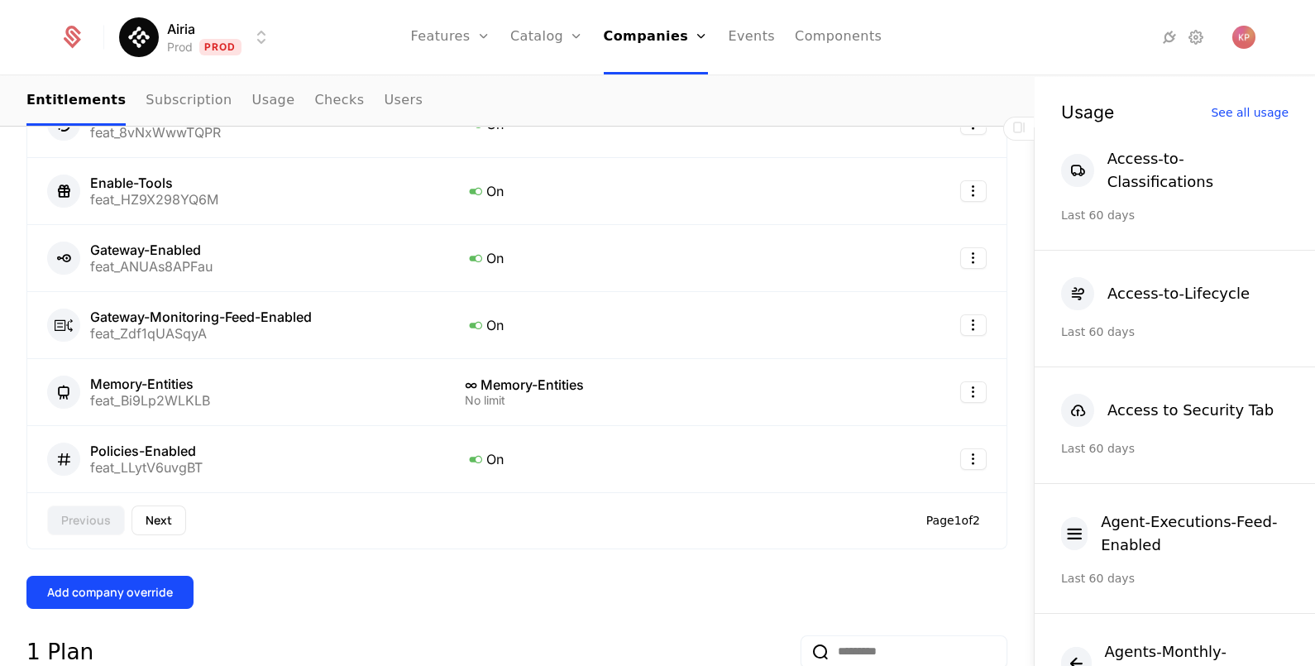
scroll to position [931, 0]
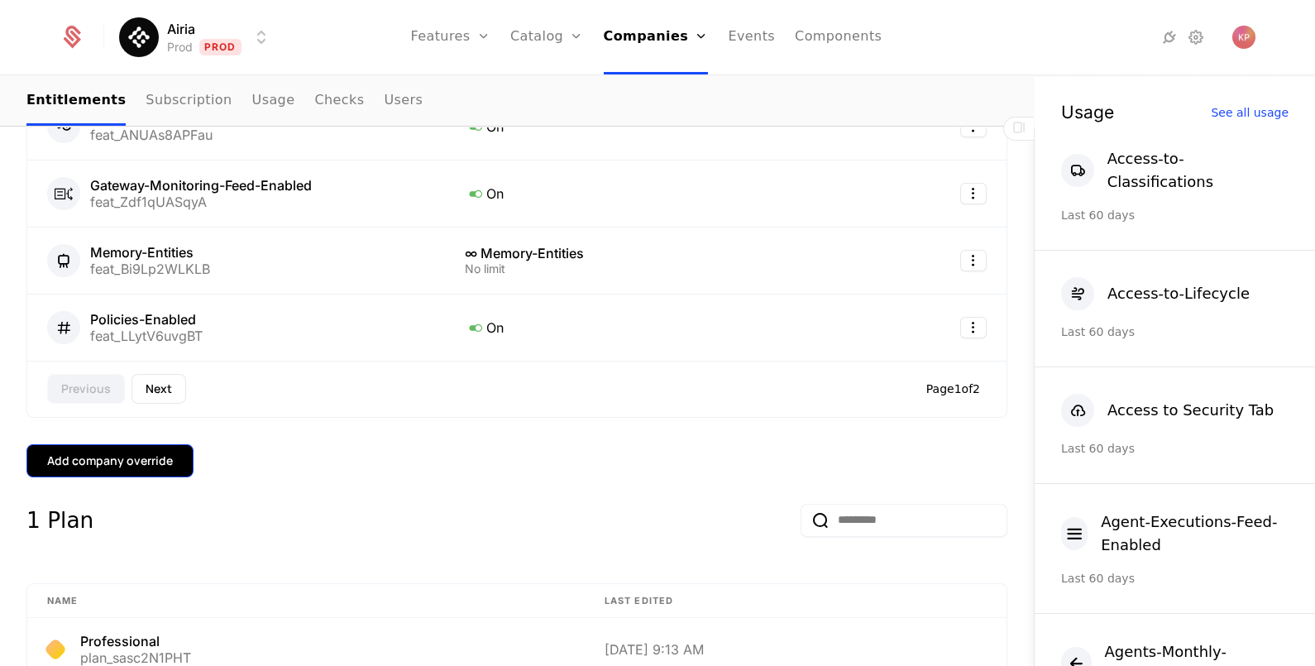
click at [94, 452] on div "Add company override" at bounding box center [110, 460] width 126 height 17
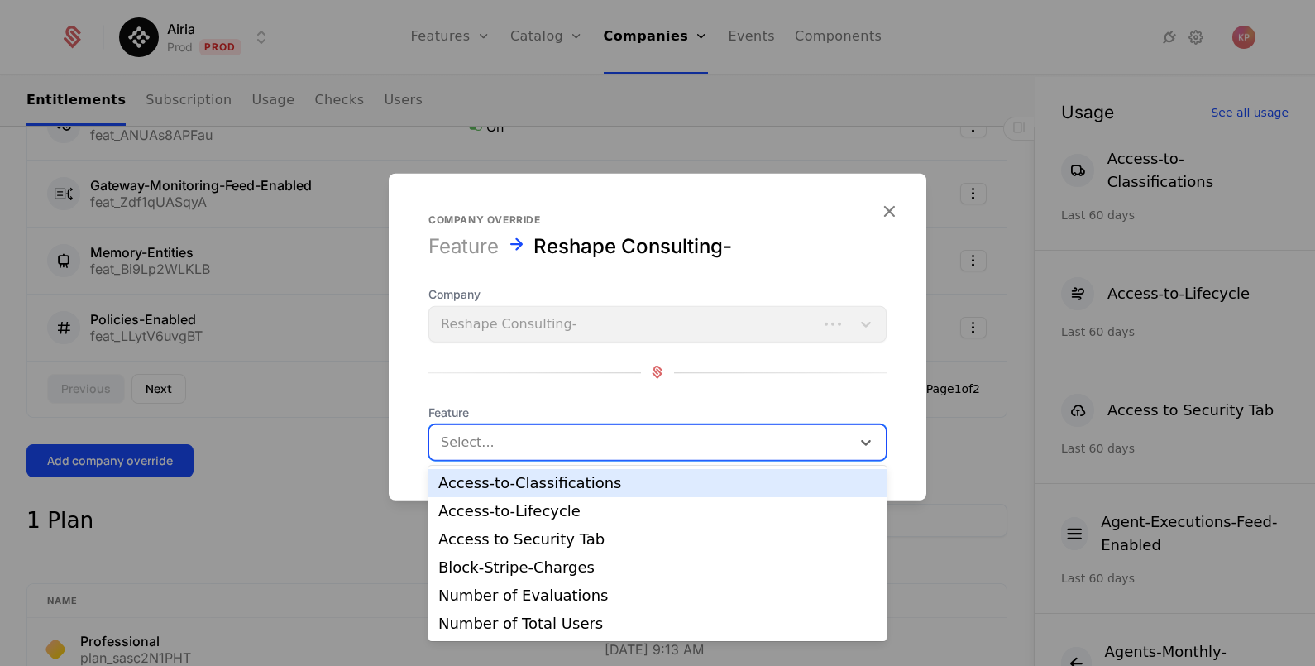
click at [550, 438] on div at bounding box center [640, 441] width 399 height 23
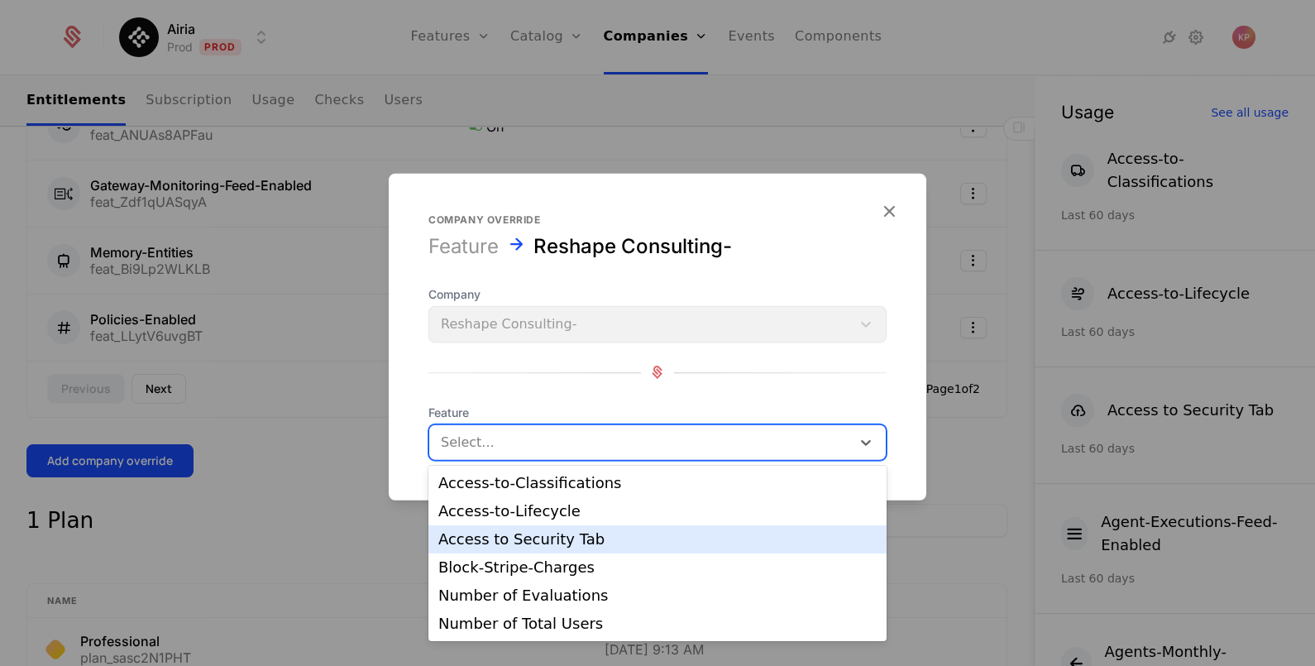
click at [571, 538] on div "Access to Security Tab" at bounding box center [657, 539] width 438 height 15
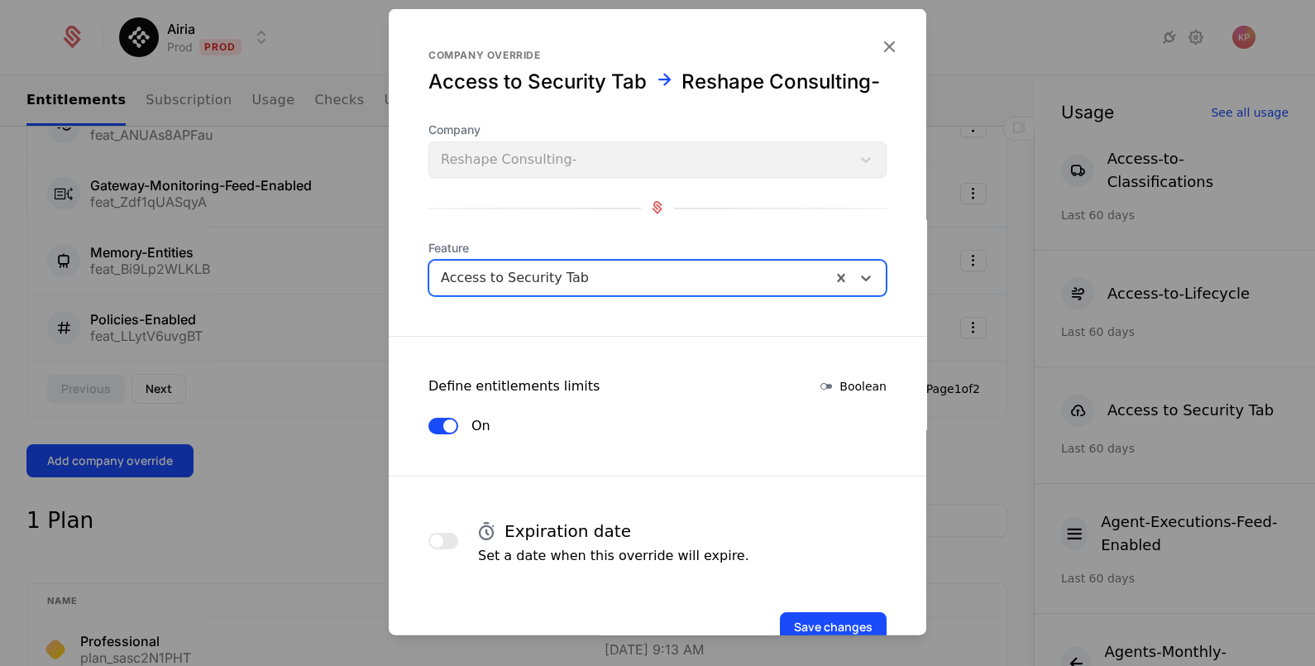
scroll to position [70, 0]
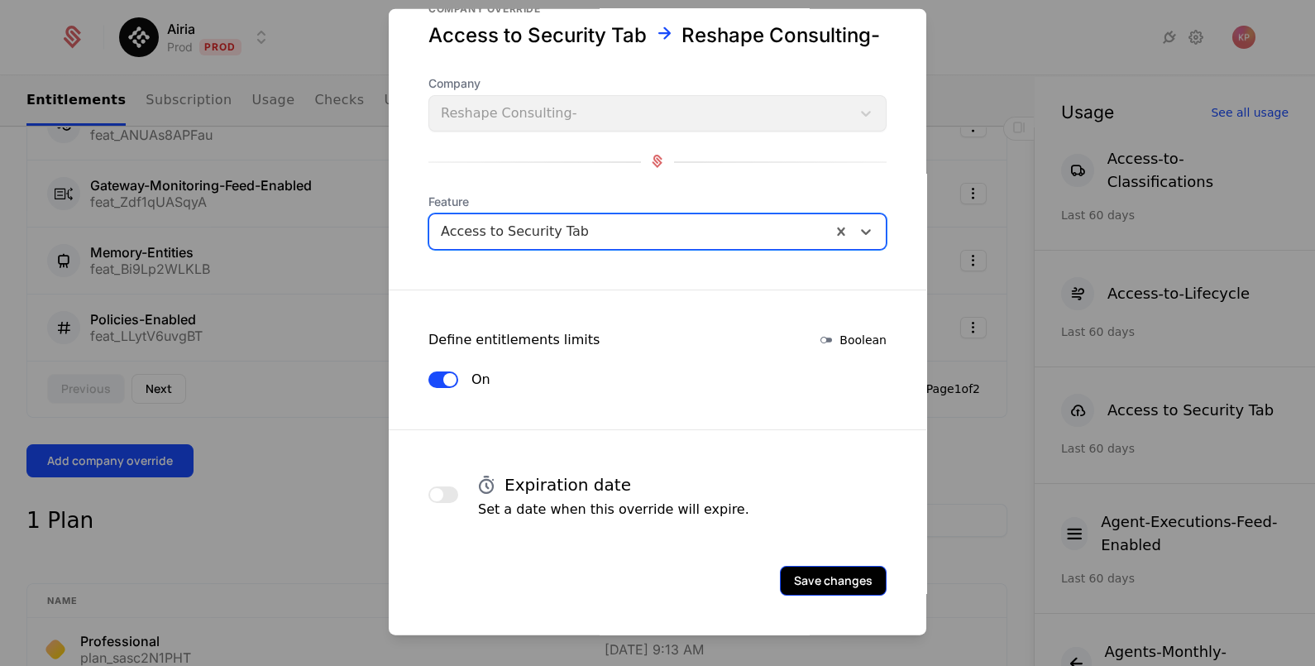
click at [812, 575] on button "Save changes" at bounding box center [833, 580] width 107 height 30
